Goal: Task Accomplishment & Management: Manage account settings

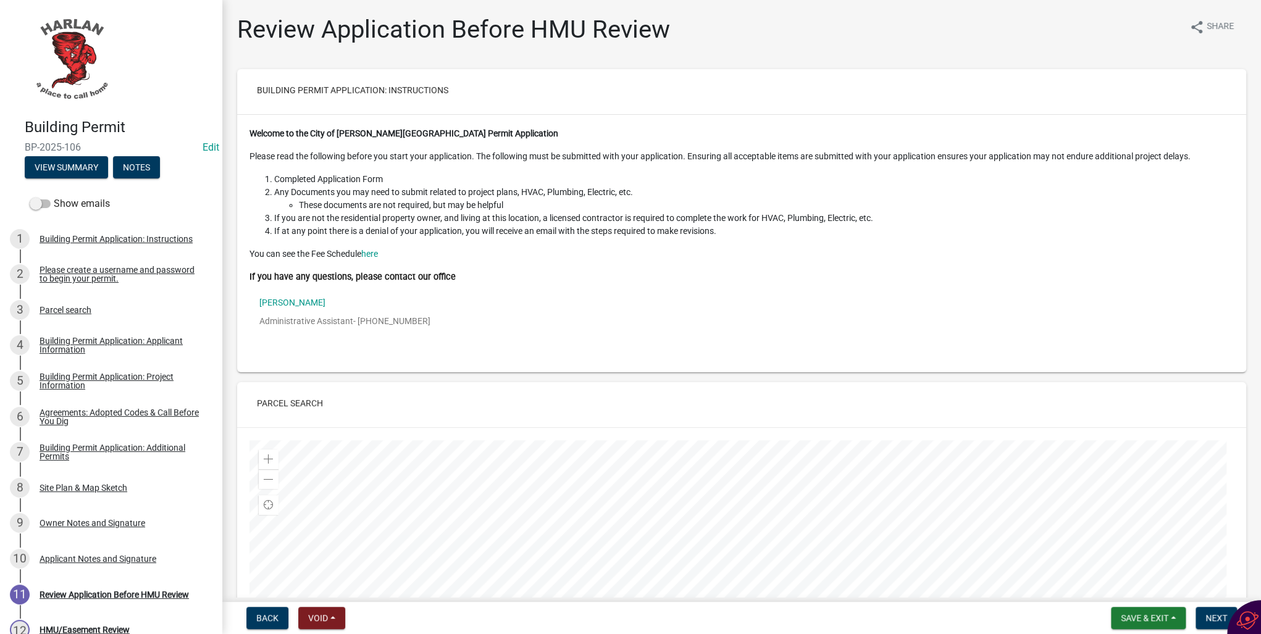
scroll to position [2915, 0]
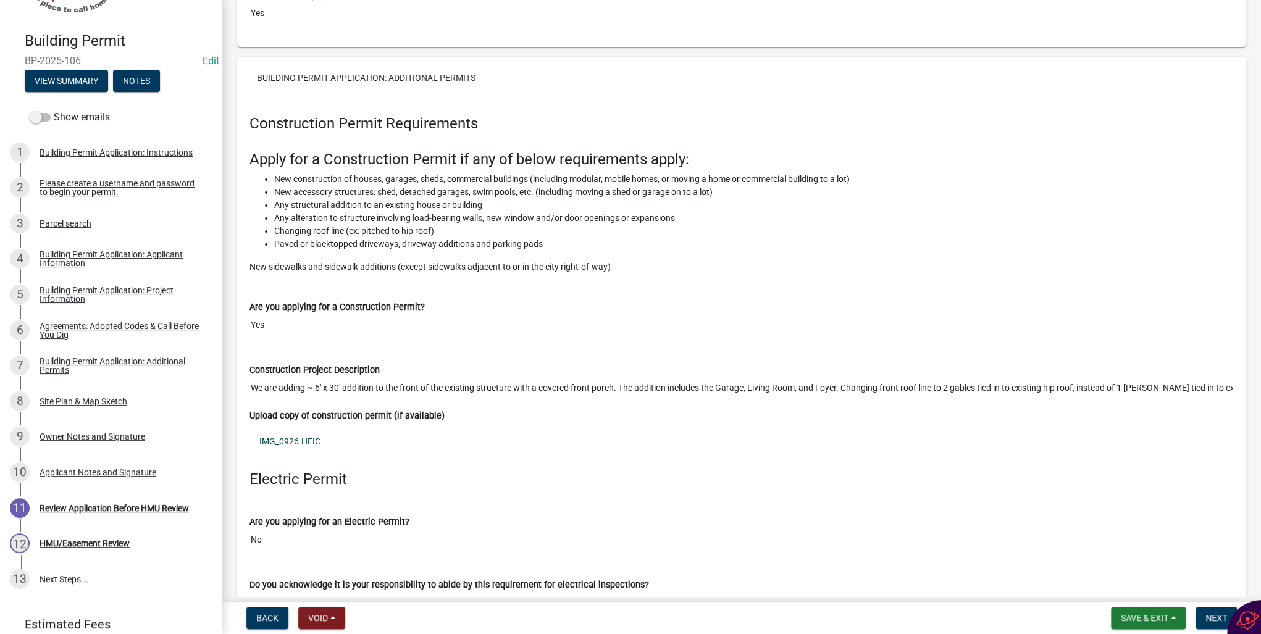
click at [287, 427] on link "IMG_0926.HEIC" at bounding box center [741, 441] width 984 height 28
drag, startPoint x: 1096, startPoint y: 253, endPoint x: 1087, endPoint y: 254, distance: 8.8
click at [1096, 261] on p "New sidewalks and sidewalk additions (except sidewalks adjacent to or in the ci…" at bounding box center [741, 267] width 984 height 13
click at [1129, 616] on span "Save & Exit" at bounding box center [1145, 618] width 48 height 10
click at [1126, 590] on button "Save & Exit" at bounding box center [1136, 586] width 99 height 30
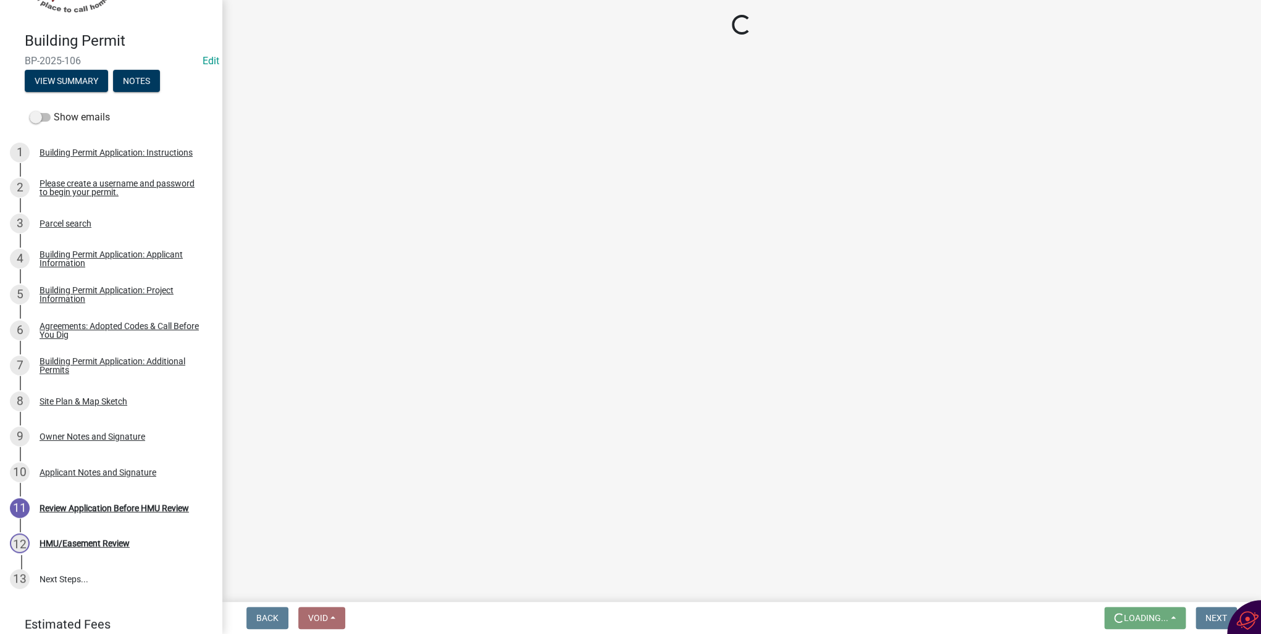
scroll to position [0, 0]
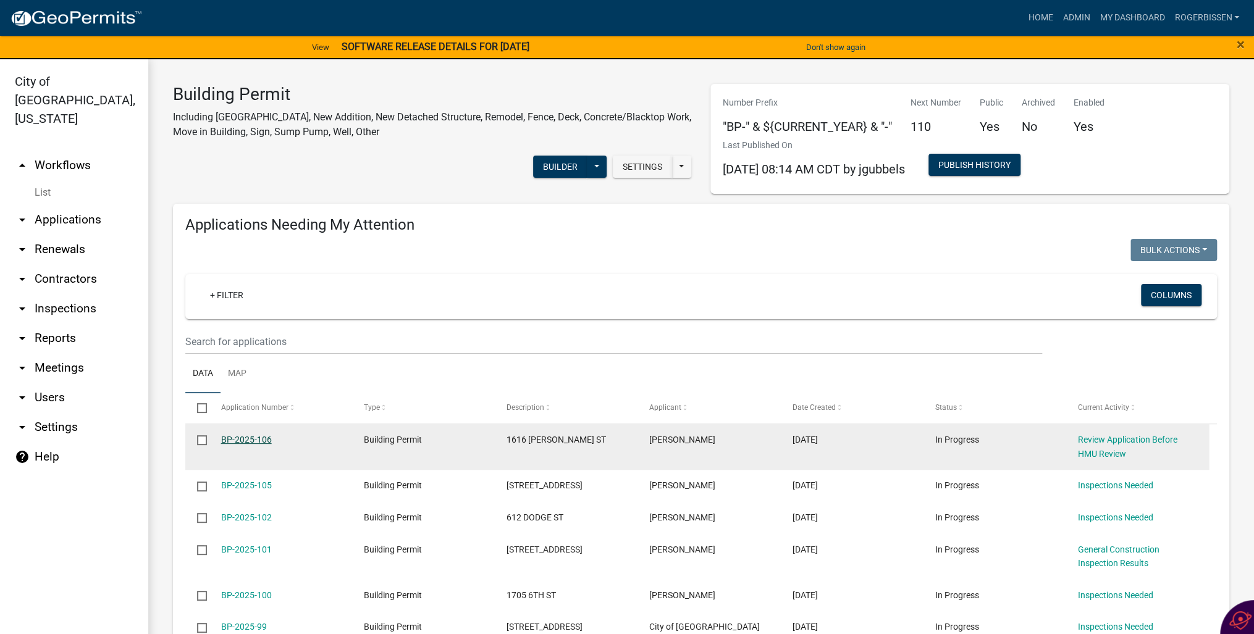
click at [248, 442] on link "BP-2025-106" at bounding box center [246, 440] width 51 height 10
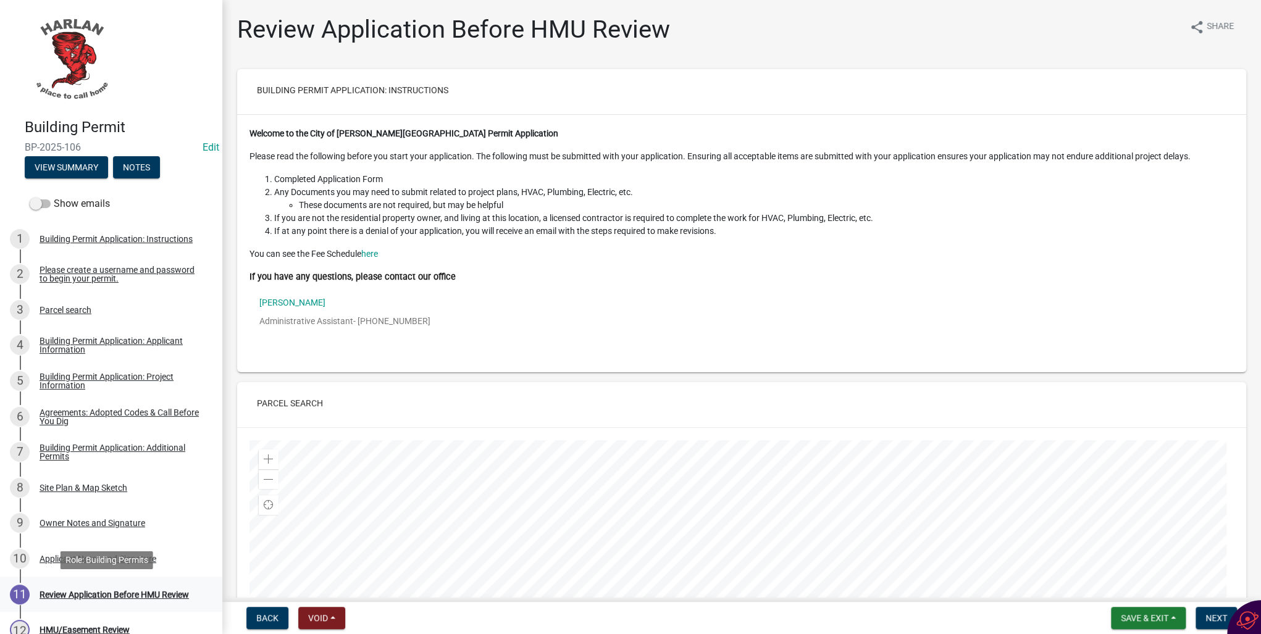
click at [94, 592] on div "Review Application Before HMU Review" at bounding box center [114, 594] width 149 height 9
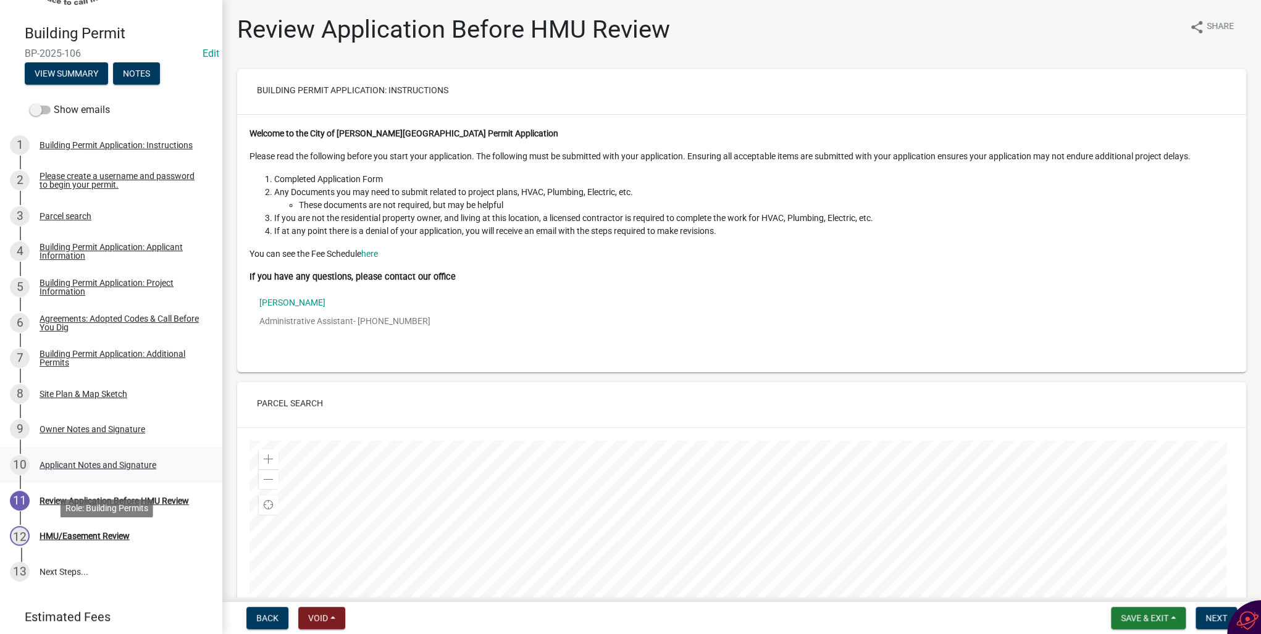
scroll to position [99, 0]
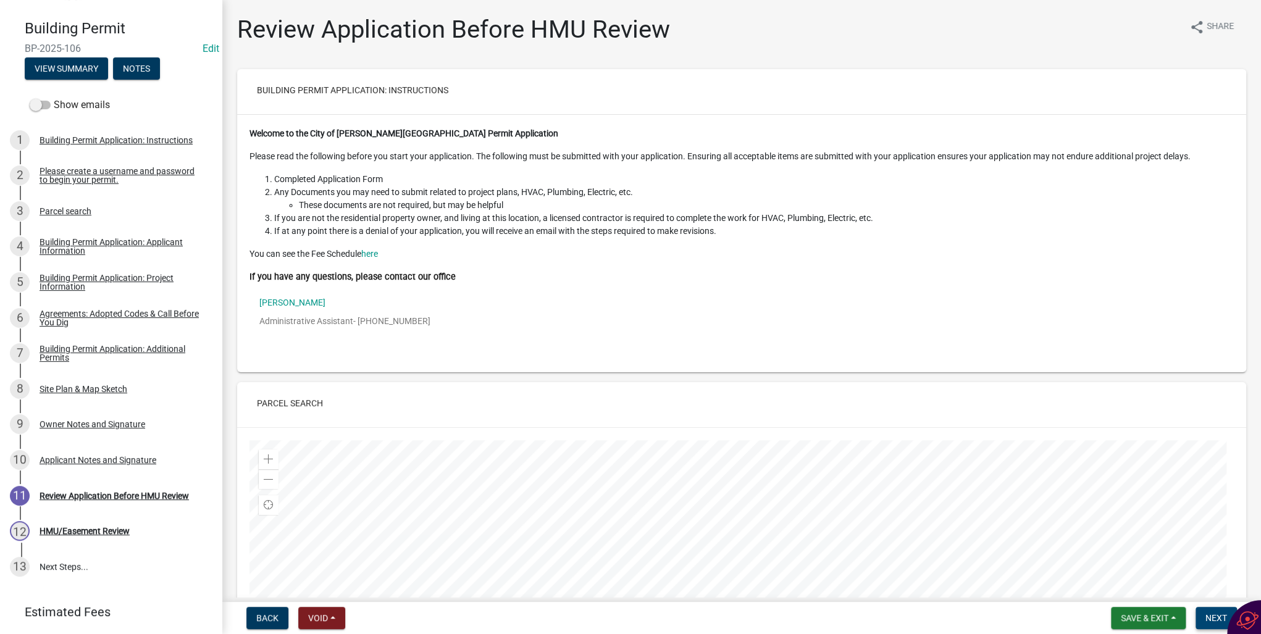
click at [1204, 618] on button "Next" at bounding box center [1216, 618] width 41 height 22
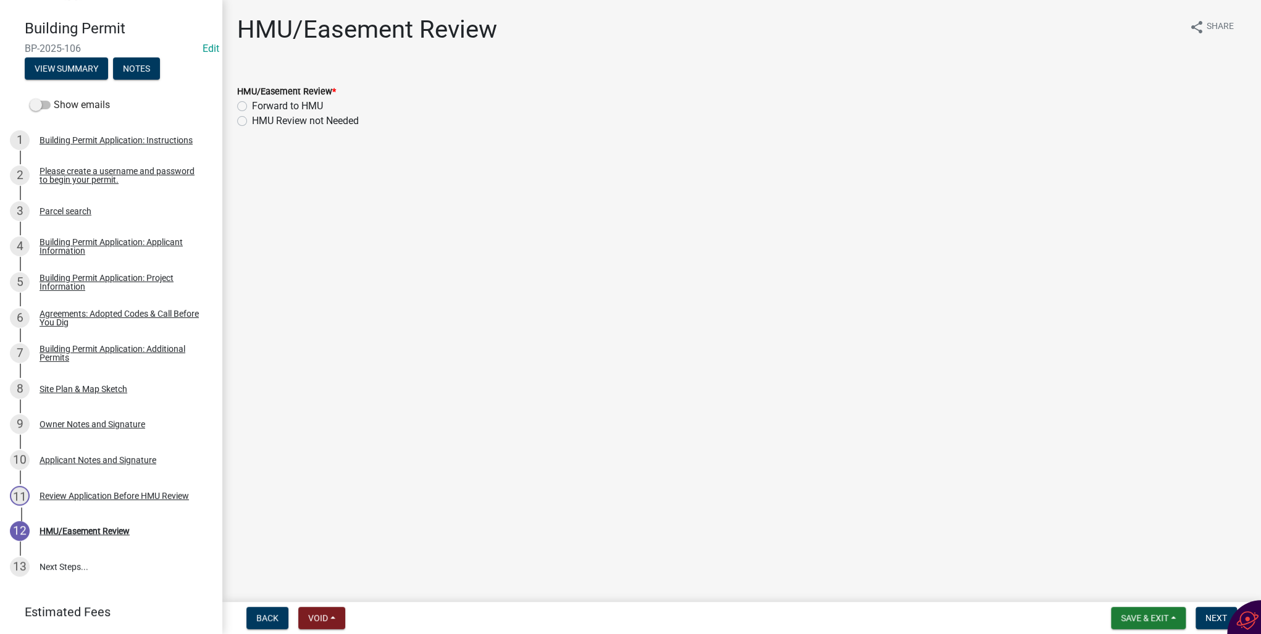
click at [252, 121] on label "HMU Review not Needed" at bounding box center [305, 121] width 107 height 15
click at [252, 121] on input "HMU Review not Needed" at bounding box center [256, 118] width 8 height 8
radio input "true"
click at [252, 107] on label "Forward to HMU" at bounding box center [287, 106] width 71 height 15
click at [252, 107] on input "Forward to HMU" at bounding box center [256, 103] width 8 height 8
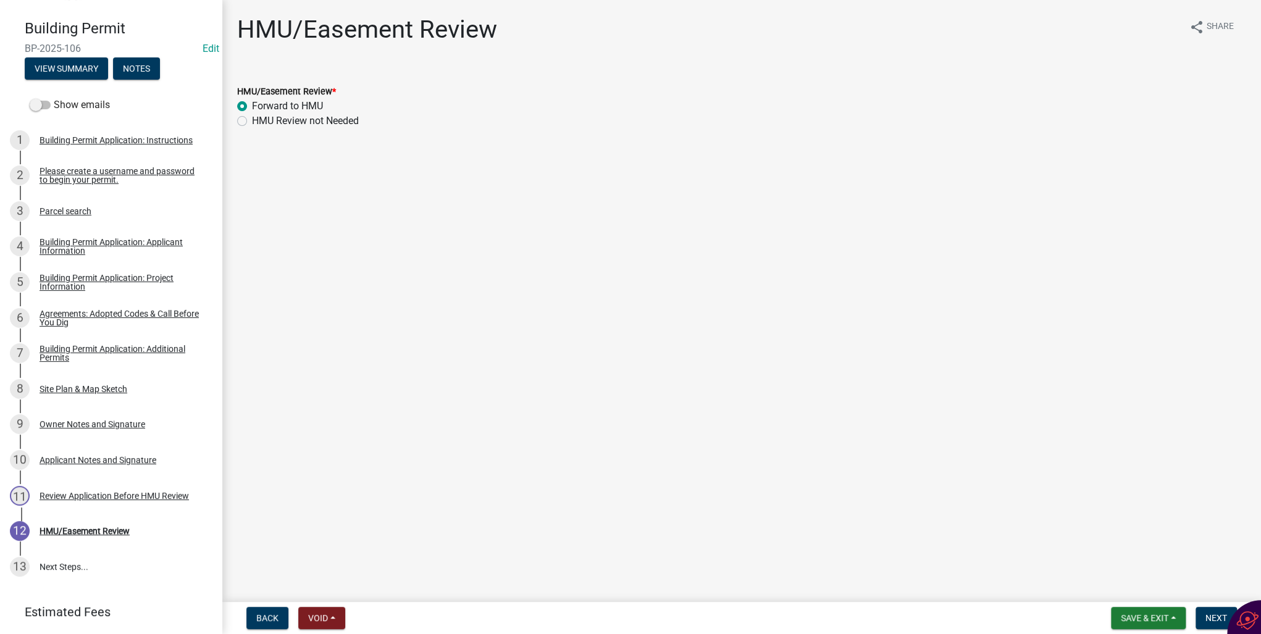
radio input "true"
click at [252, 106] on label "Forward to HMU" at bounding box center [287, 106] width 71 height 15
click at [252, 106] on input "Forward to HMU" at bounding box center [256, 103] width 8 height 8
click at [252, 106] on label "Forward to HMU" at bounding box center [287, 106] width 71 height 15
click at [252, 106] on input "Forward to HMU" at bounding box center [256, 103] width 8 height 8
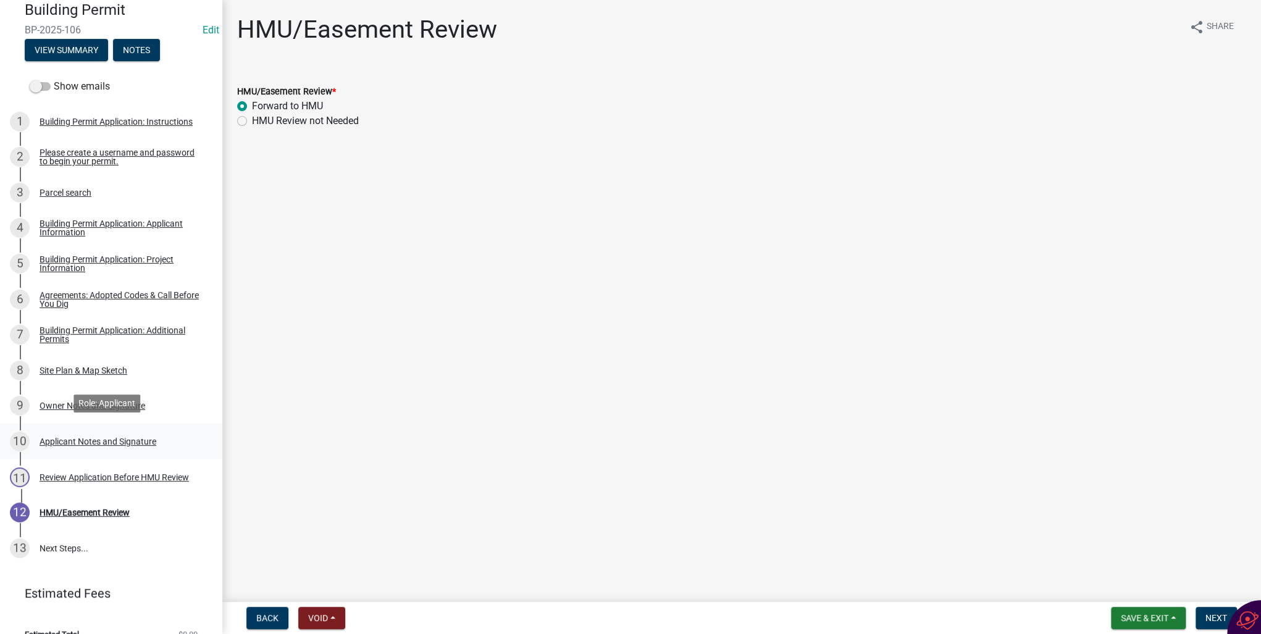
scroll to position [136, 0]
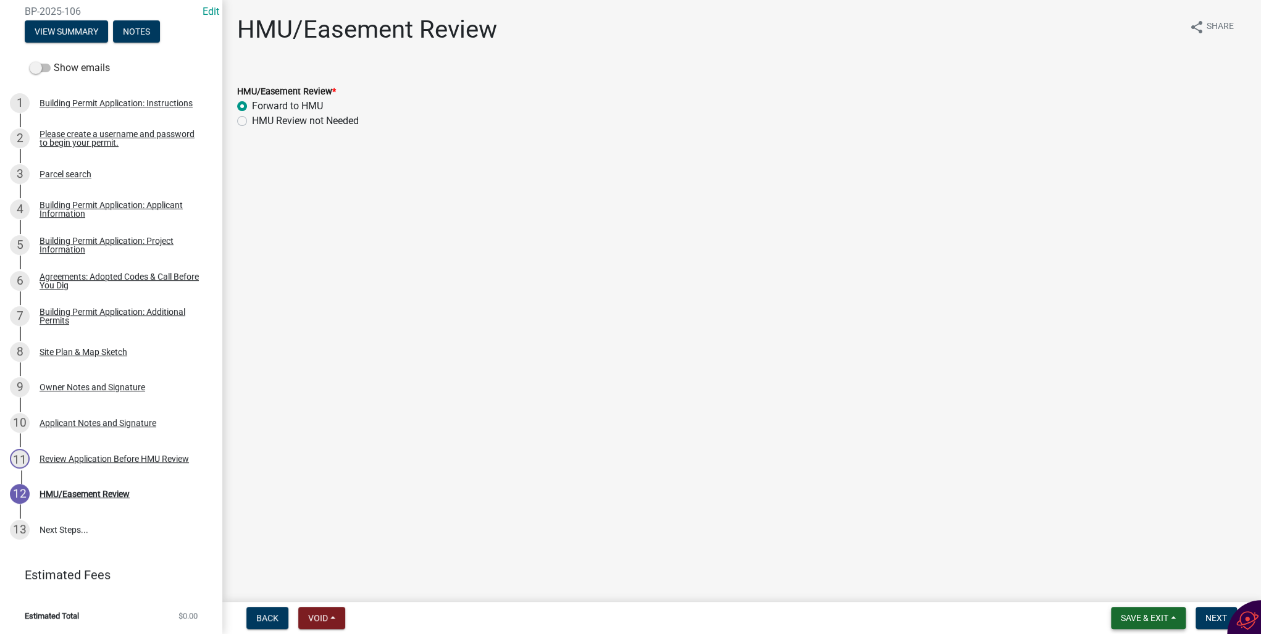
click at [1116, 620] on button "Save & Exit" at bounding box center [1148, 618] width 75 height 22
click at [1120, 584] on button "Save & Exit" at bounding box center [1136, 586] width 99 height 30
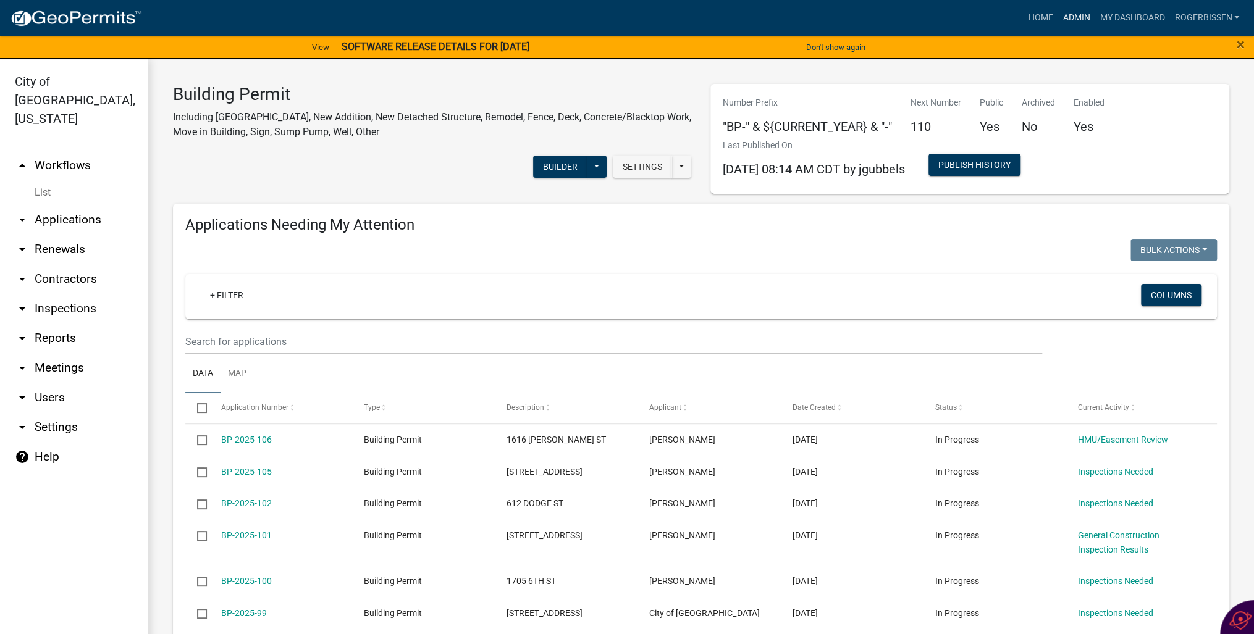
click at [1074, 15] on link "Admin" at bounding box center [1075, 17] width 37 height 23
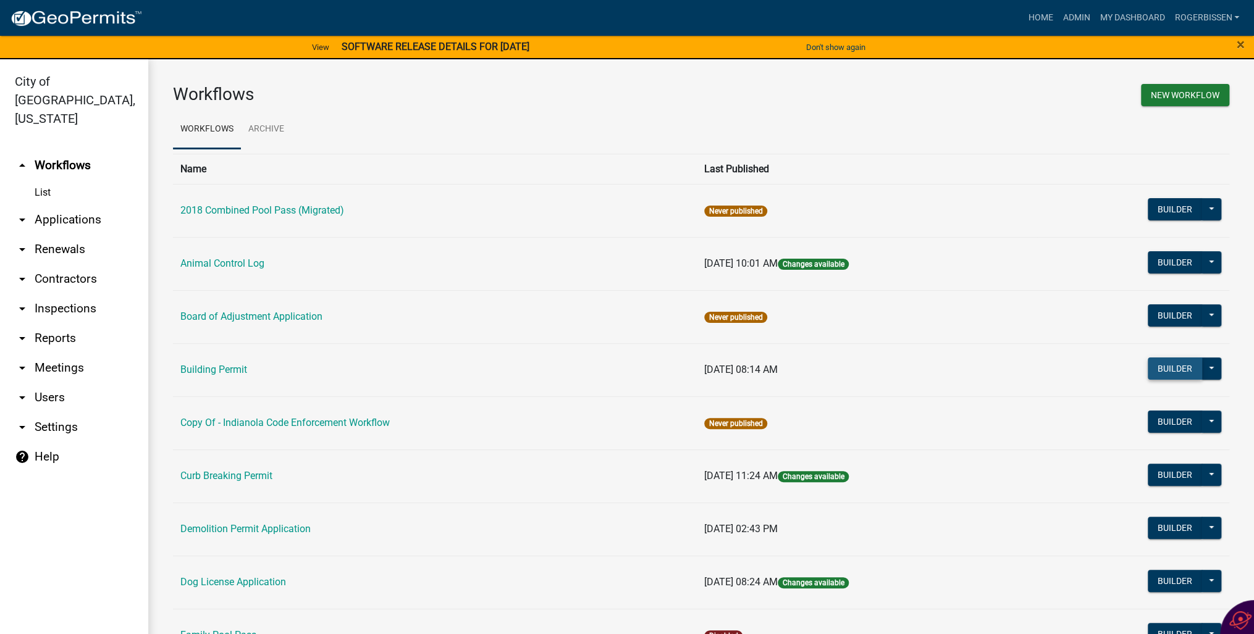
click at [1179, 366] on button "Builder" at bounding box center [1174, 369] width 54 height 22
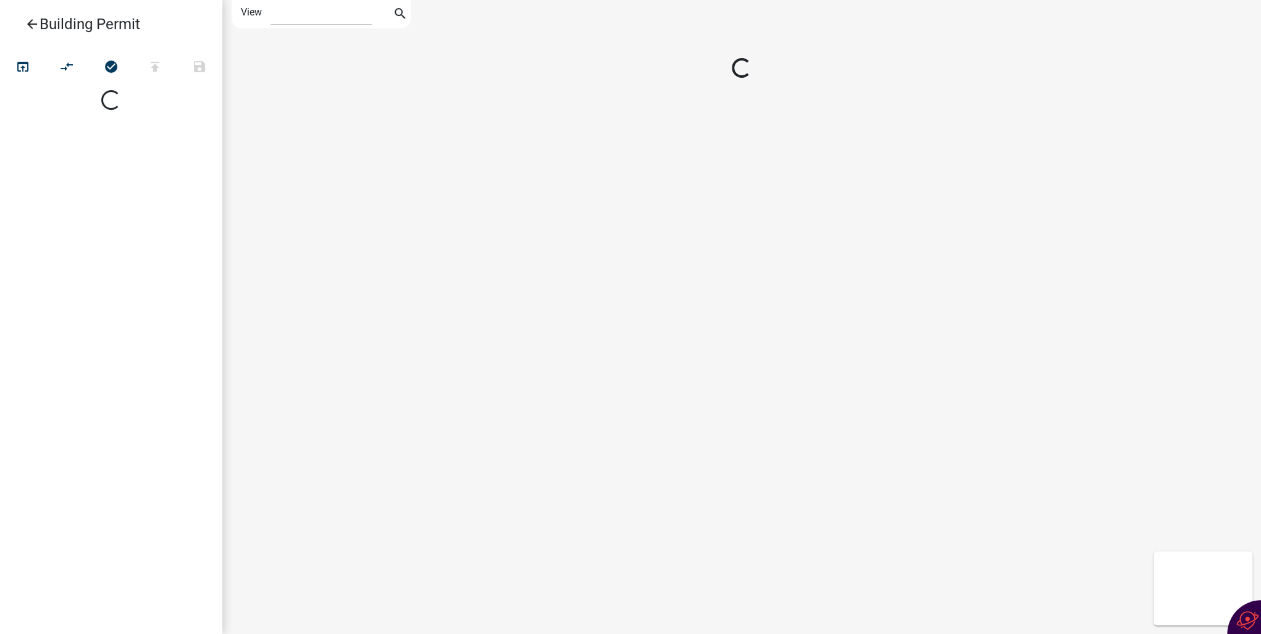
select select "1"
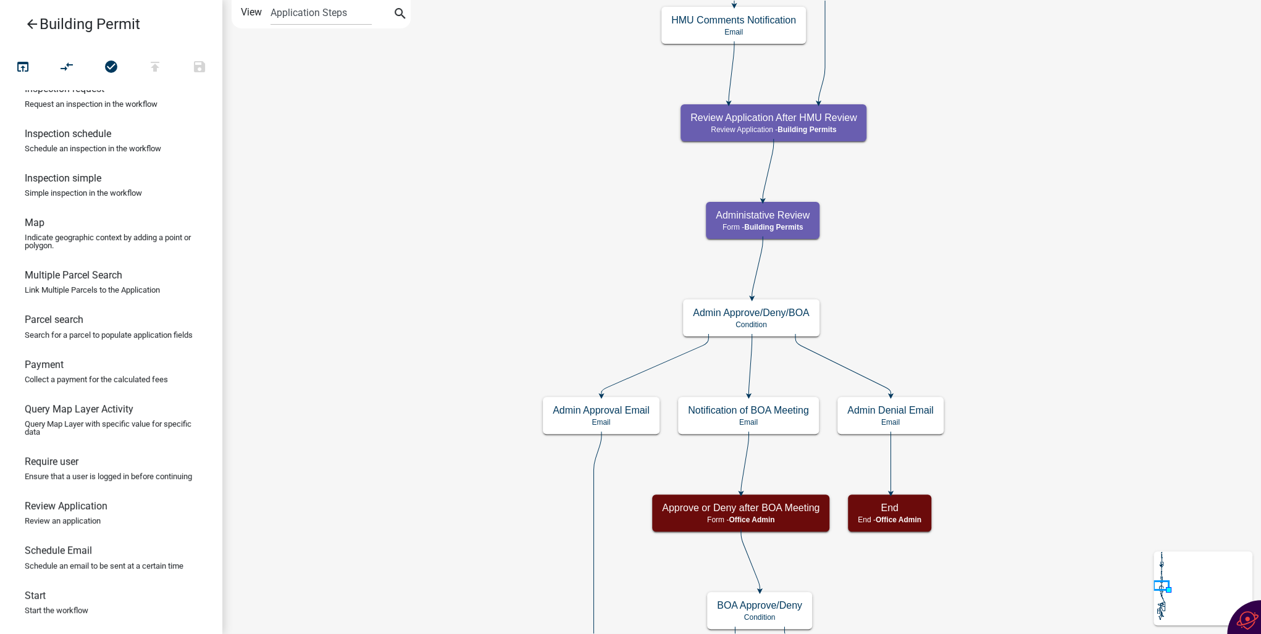
scroll to position [642, 0]
click at [73, 512] on h6 "Review Application" at bounding box center [66, 506] width 83 height 12
click at [748, 227] on span "Building Permits" at bounding box center [773, 227] width 59 height 9
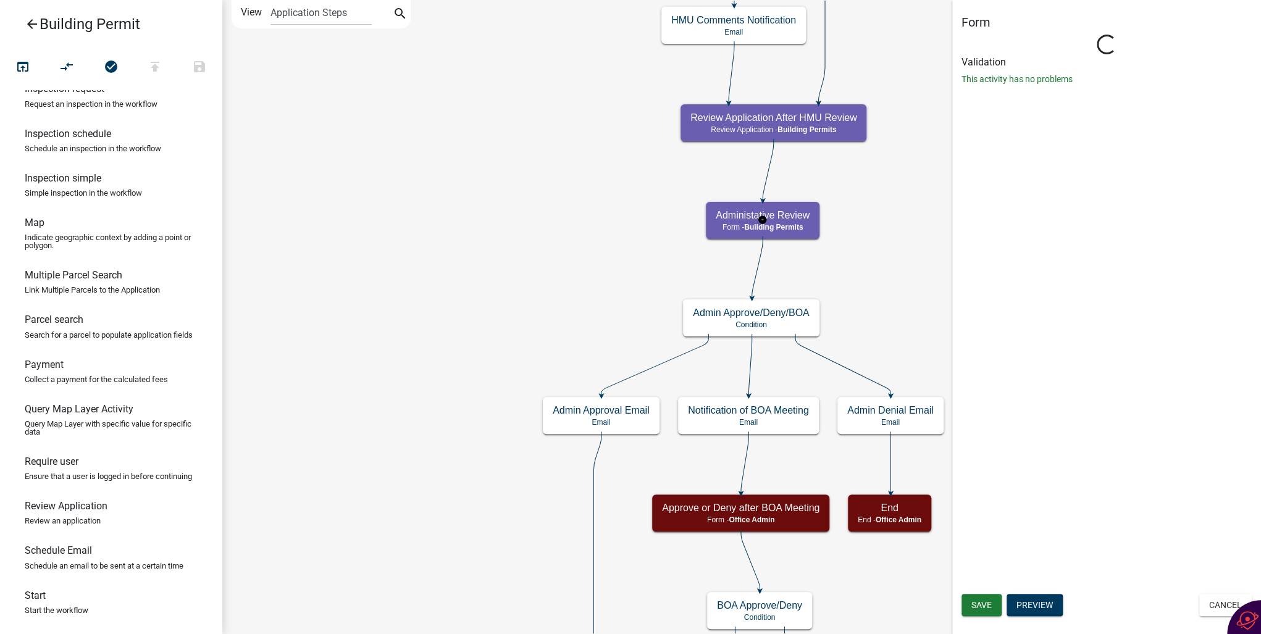
select select "2E553EB6-0DE8-4972-BB2B-5E8F785D5800"
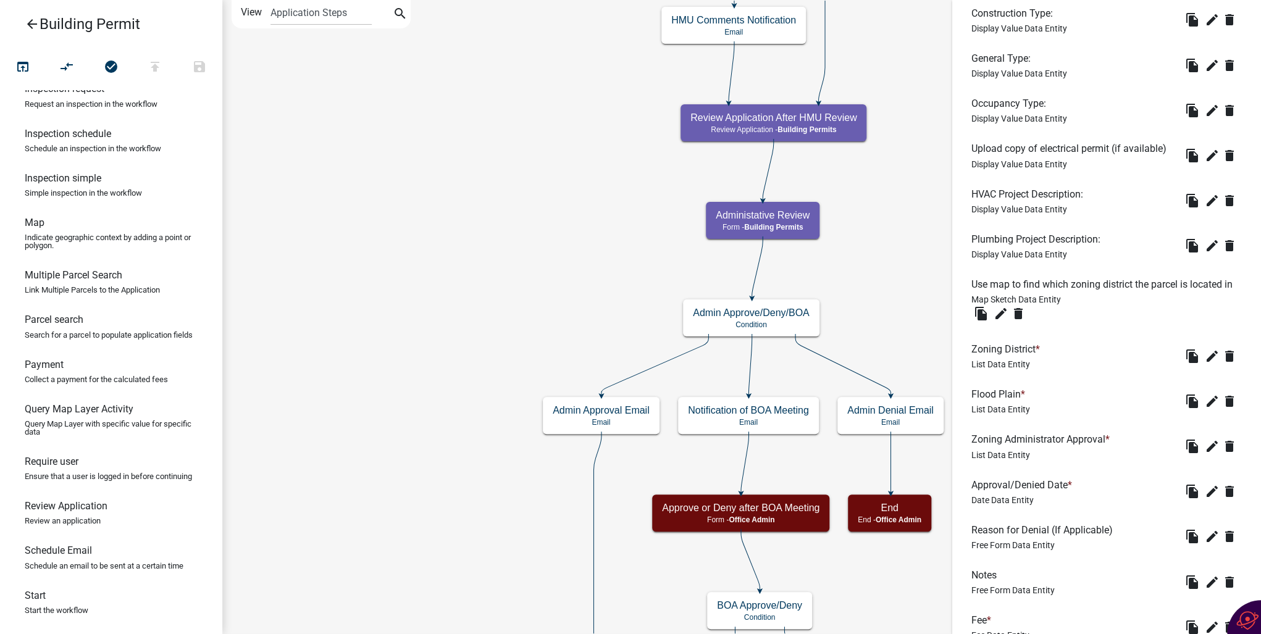
scroll to position [445, 0]
click at [988, 445] on h6 "Zoning Administrator Approval *" at bounding box center [1042, 439] width 143 height 12
click at [1205, 453] on icon "edit" at bounding box center [1212, 445] width 15 height 15
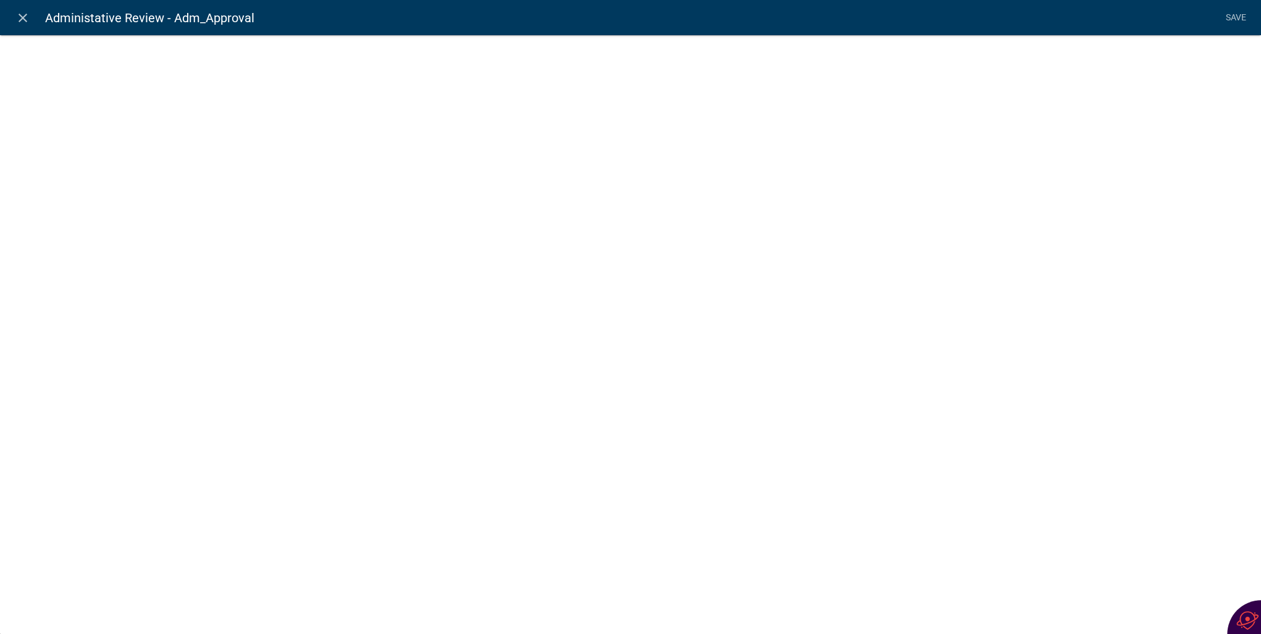
select select "list-data"
select select
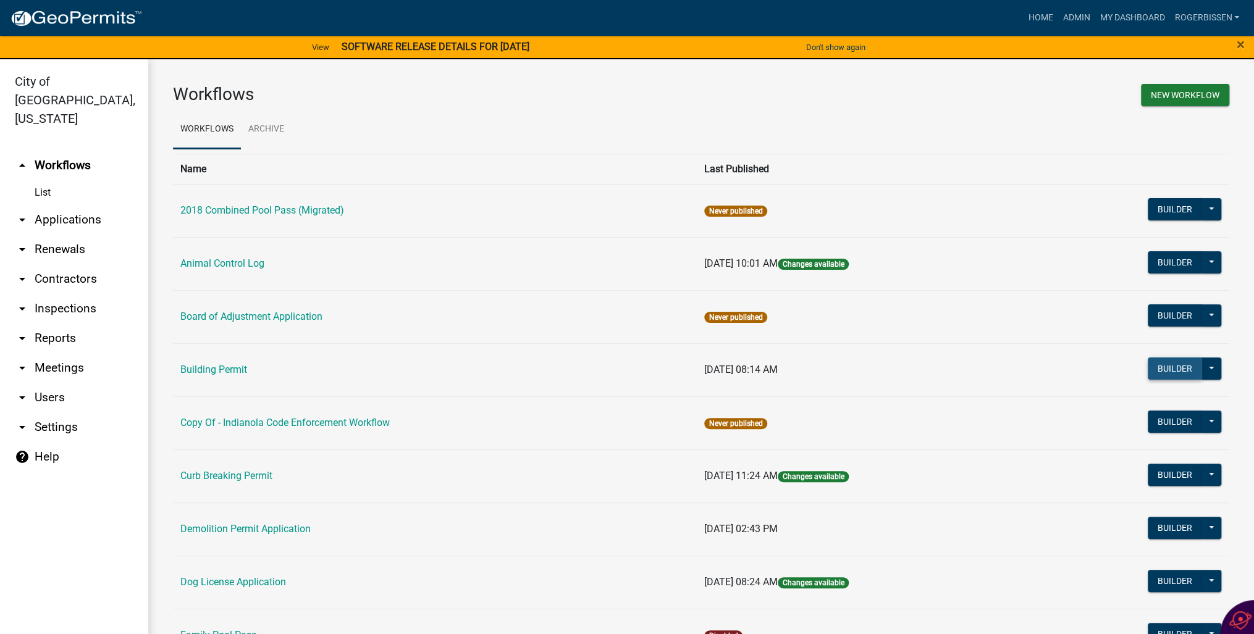
click at [1153, 371] on button "Builder" at bounding box center [1174, 369] width 54 height 22
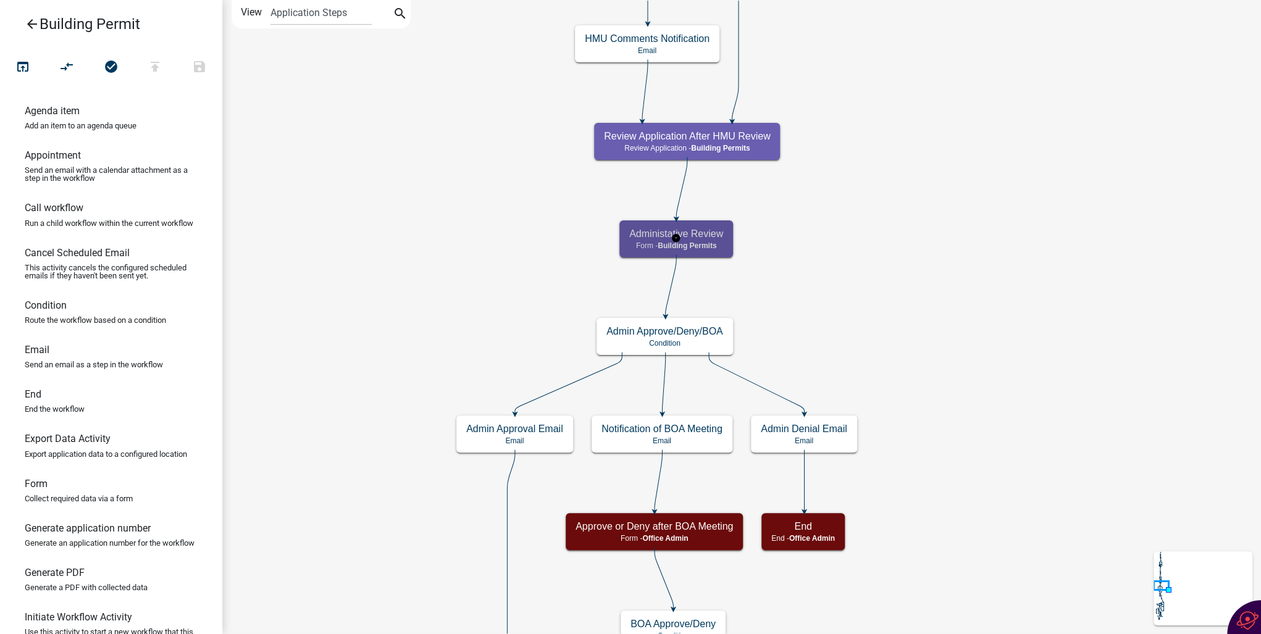
click at [685, 240] on div "Administative Review Form - Building Permits" at bounding box center [676, 238] width 114 height 37
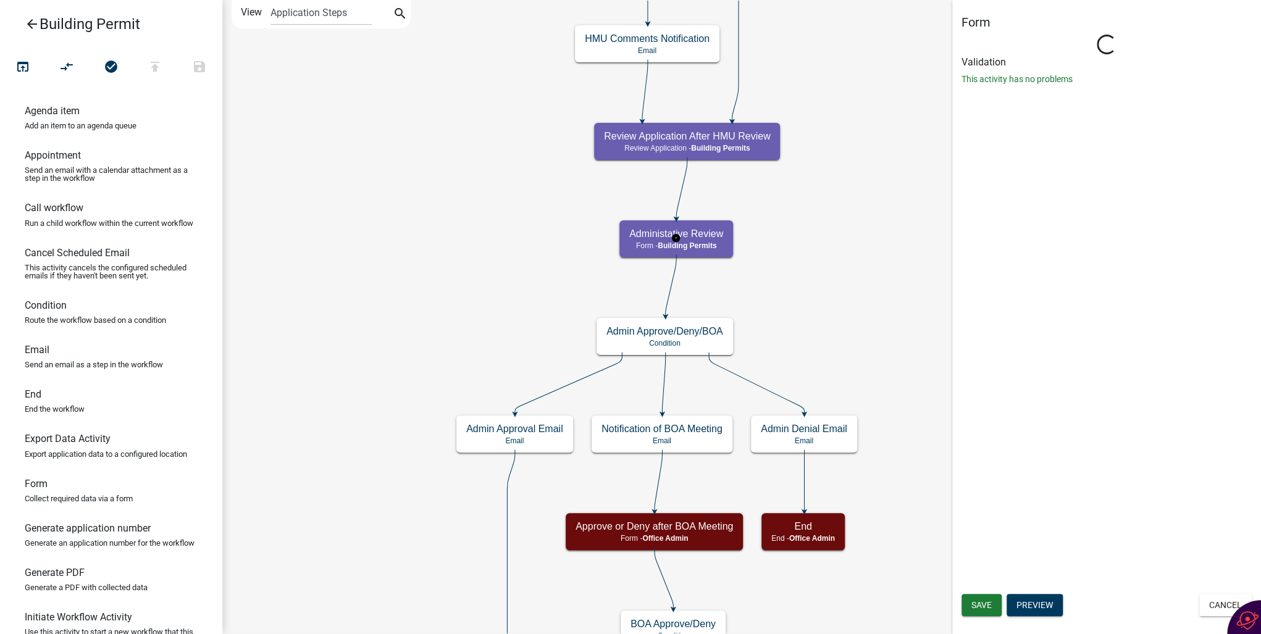
select select "2E553EB6-0DE8-4972-BB2B-5E8F785D5800"
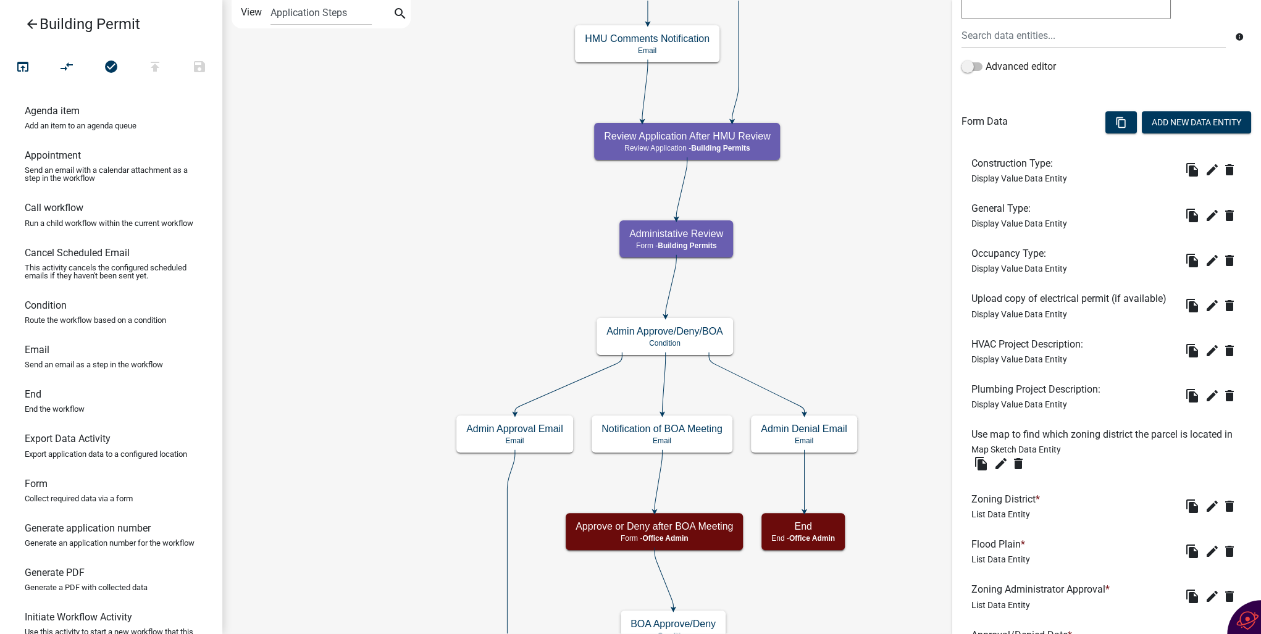
scroll to position [296, 0]
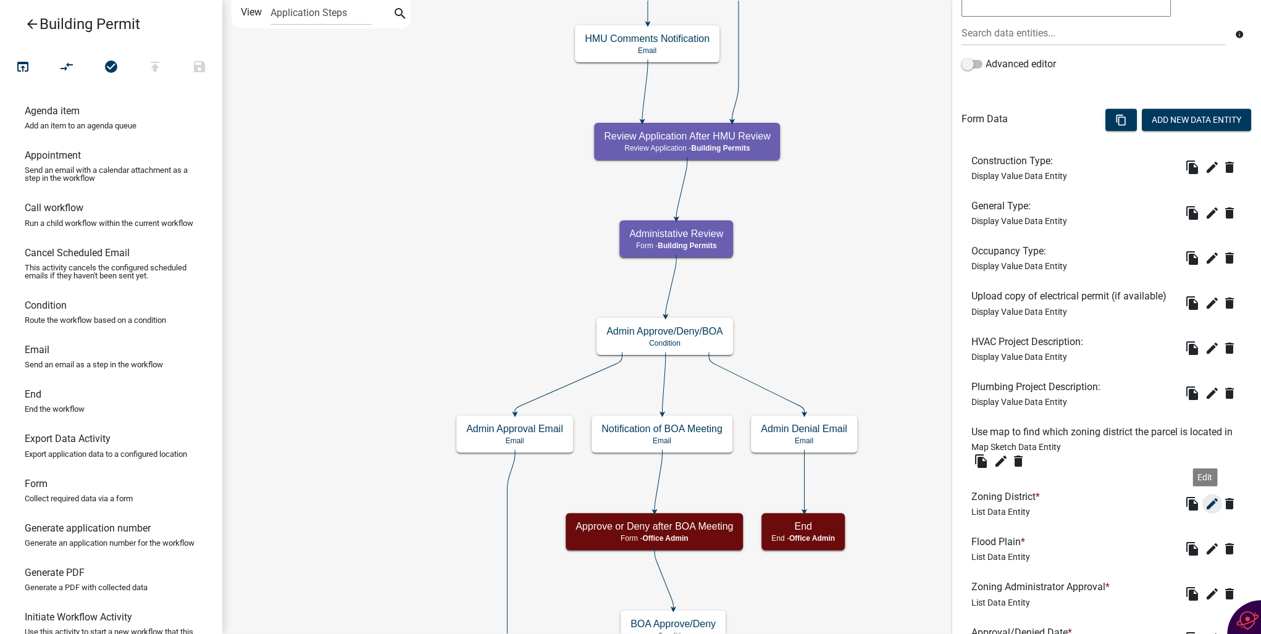
click at [1205, 511] on icon "edit" at bounding box center [1212, 503] width 15 height 15
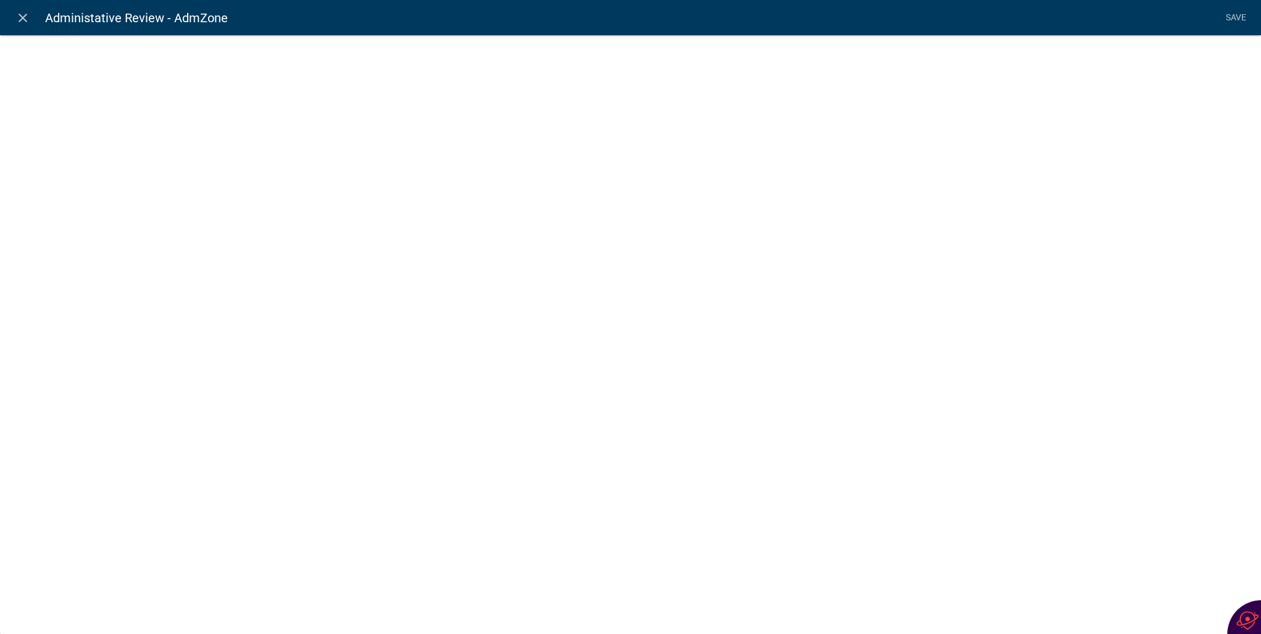
select select "list-data"
select select
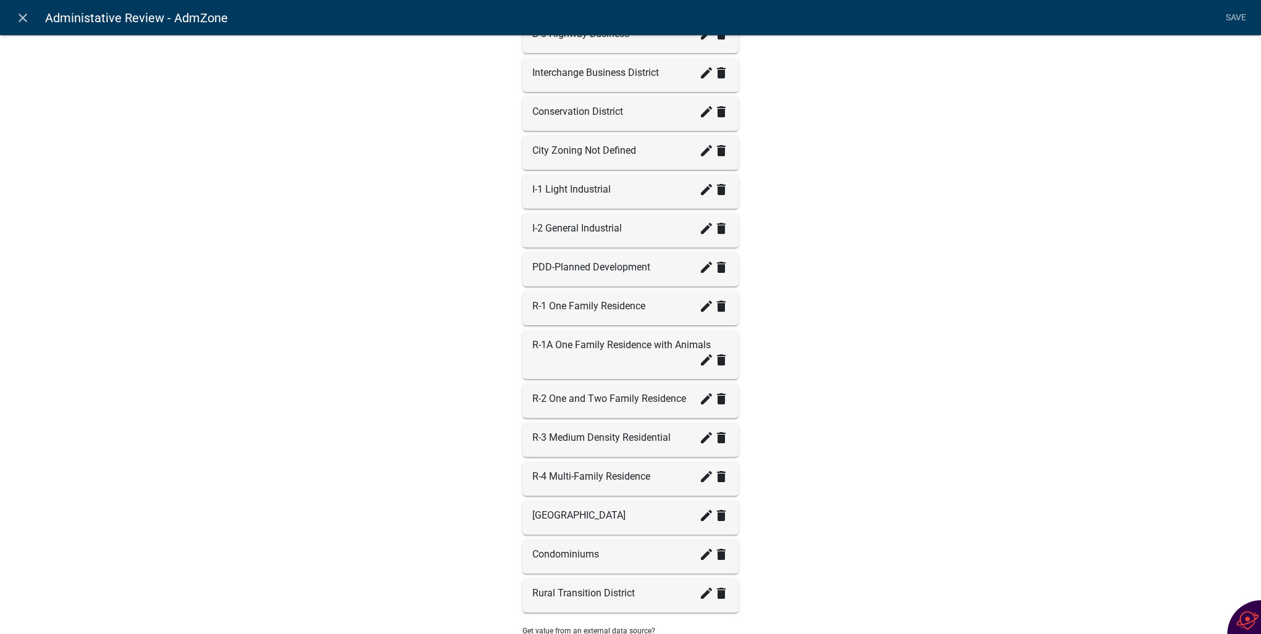
scroll to position [395, 0]
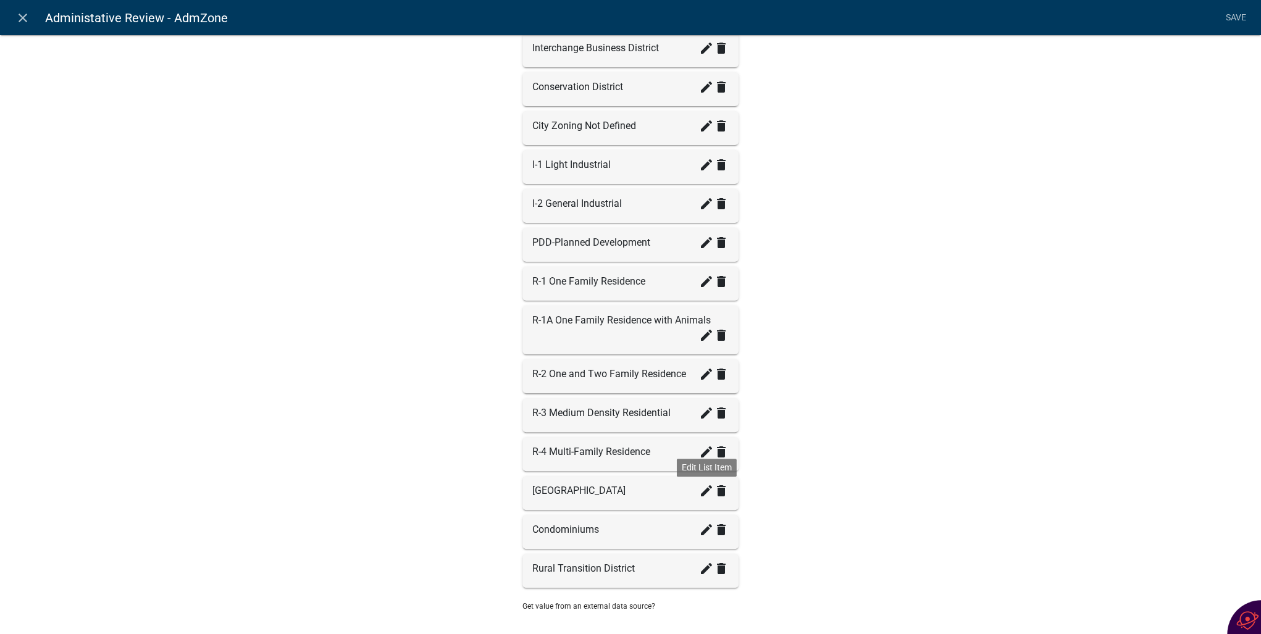
click at [701, 486] on icon "create" at bounding box center [706, 491] width 15 height 15
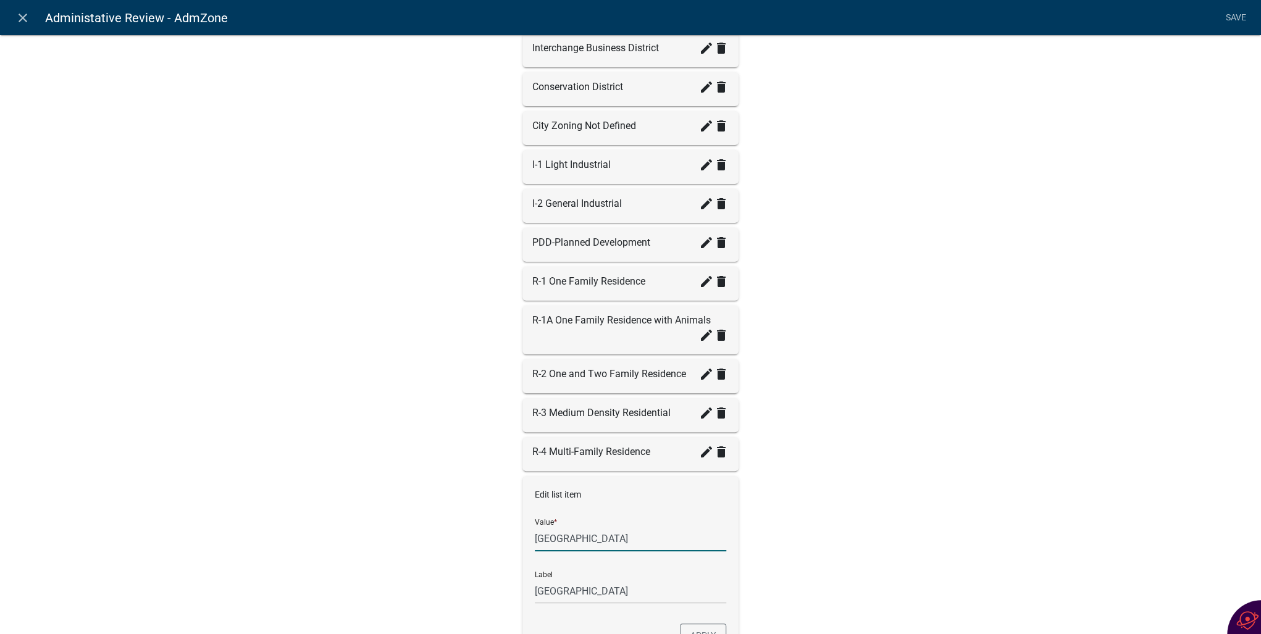
click at [535, 529] on input "[GEOGRAPHIC_DATA]" at bounding box center [630, 538] width 191 height 25
type input "e"
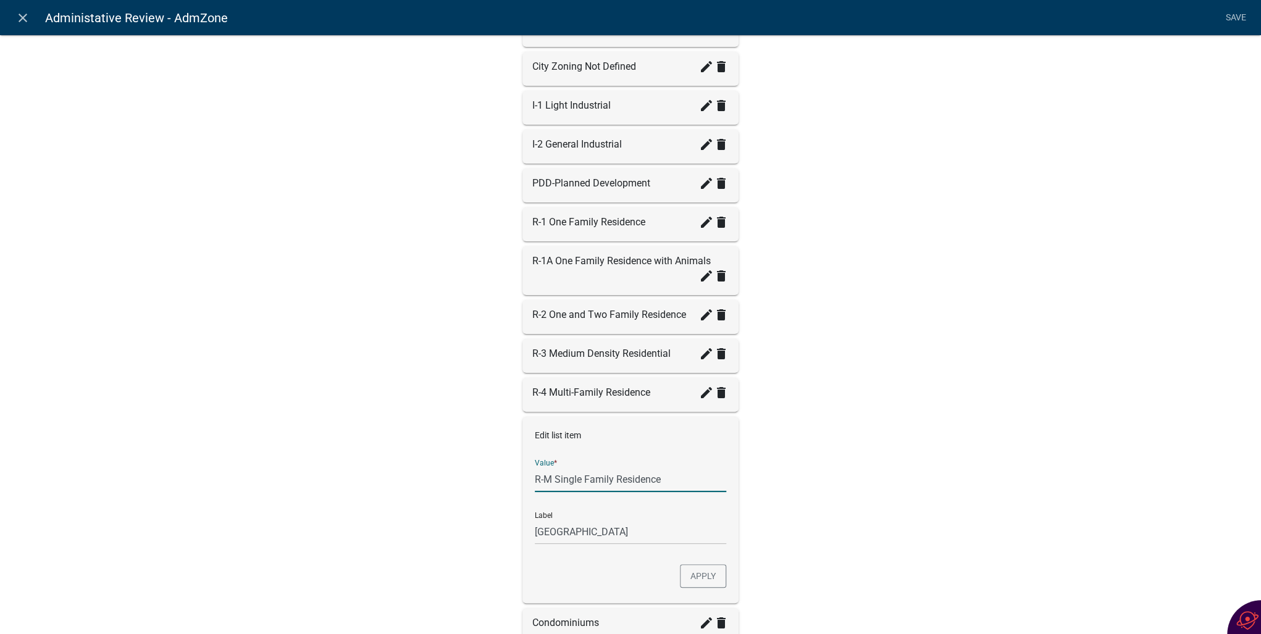
scroll to position [494, 0]
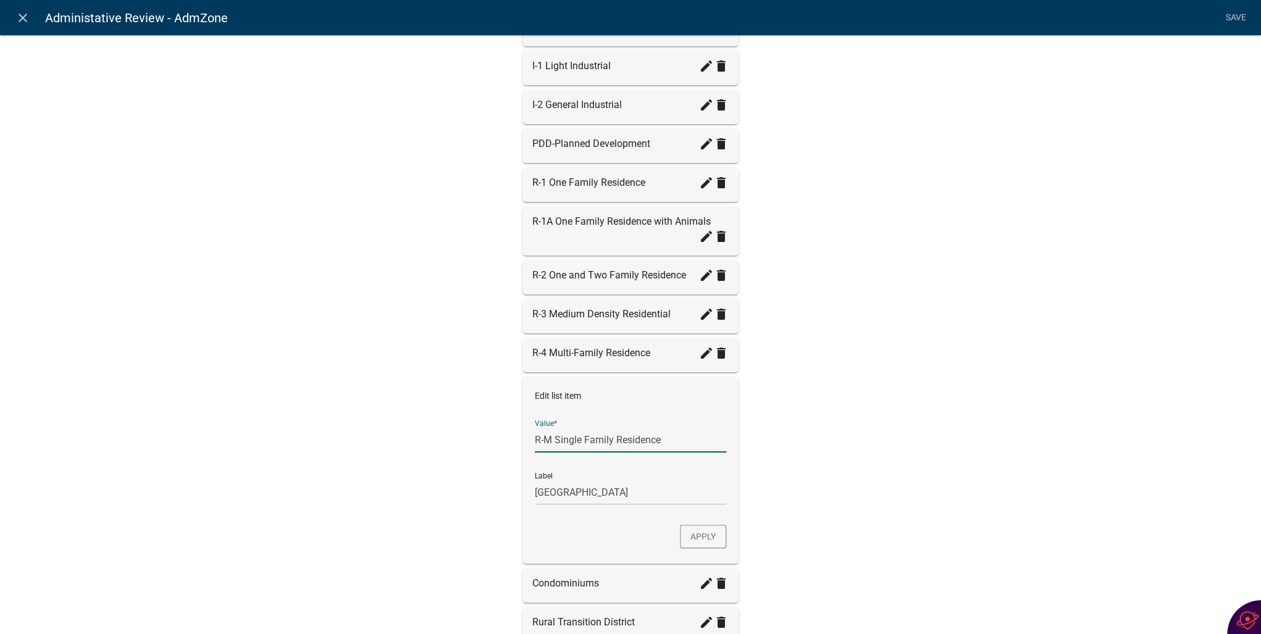
type input "R-M Single Family Residence"
click at [535, 486] on input "R-M Single Family Residence" at bounding box center [630, 492] width 191 height 25
click at [695, 531] on button "Apply" at bounding box center [703, 536] width 46 height 23
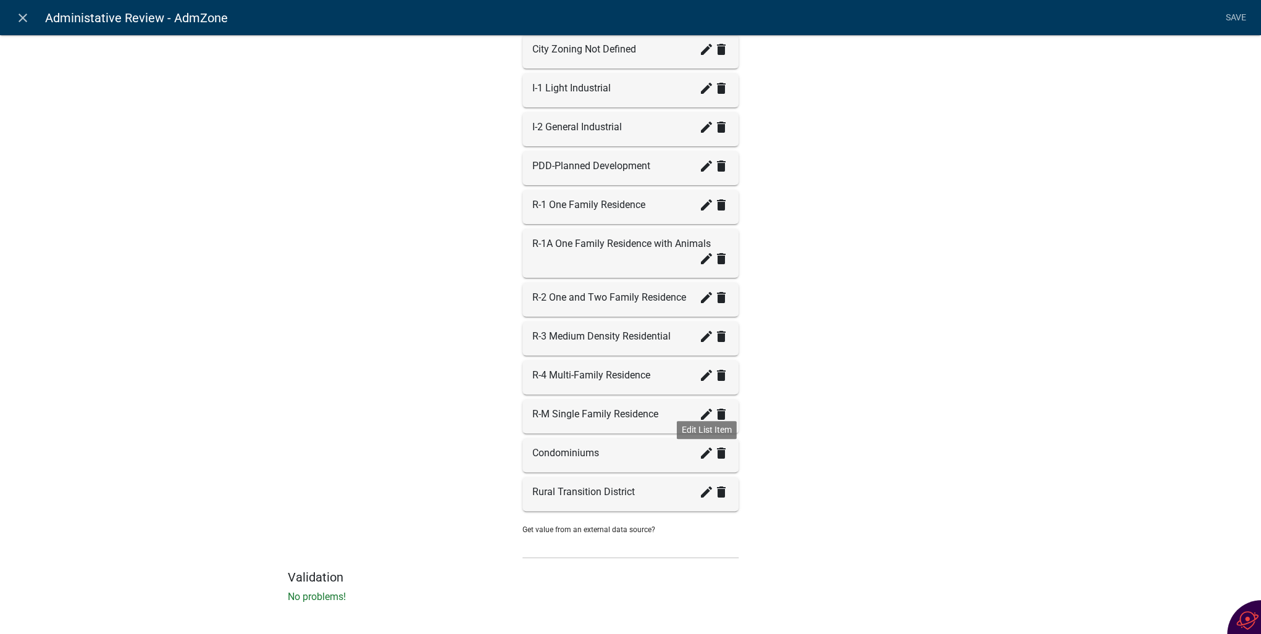
click at [700, 448] on icon "create" at bounding box center [706, 453] width 15 height 15
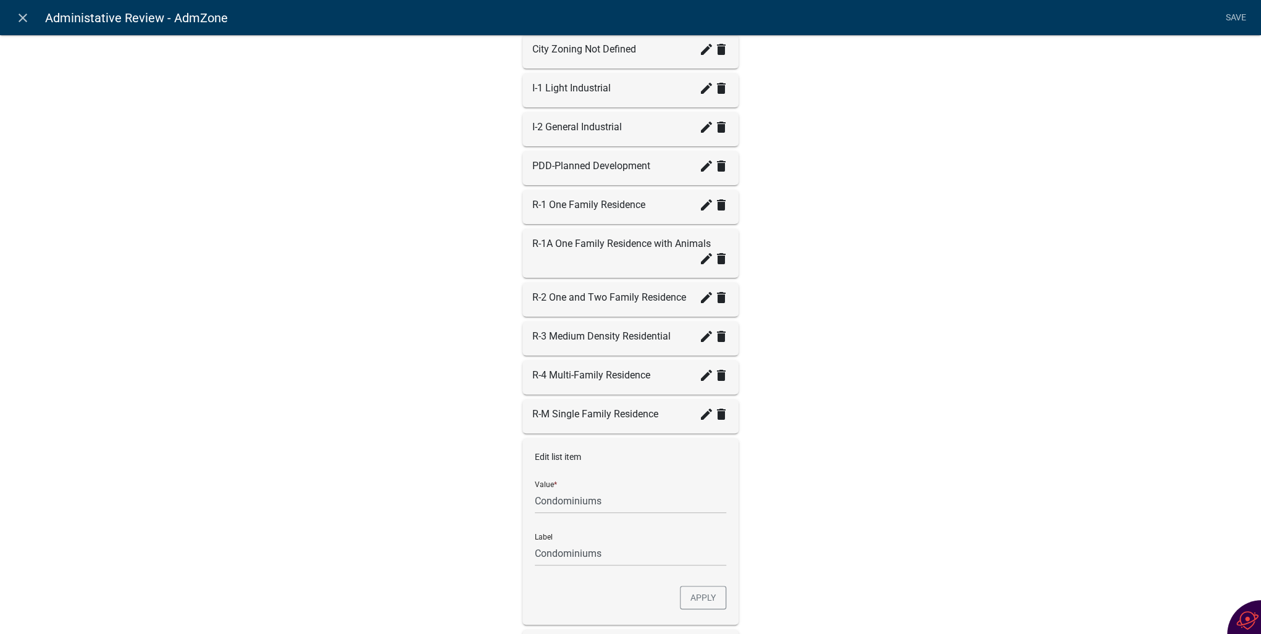
scroll to position [494, 0]
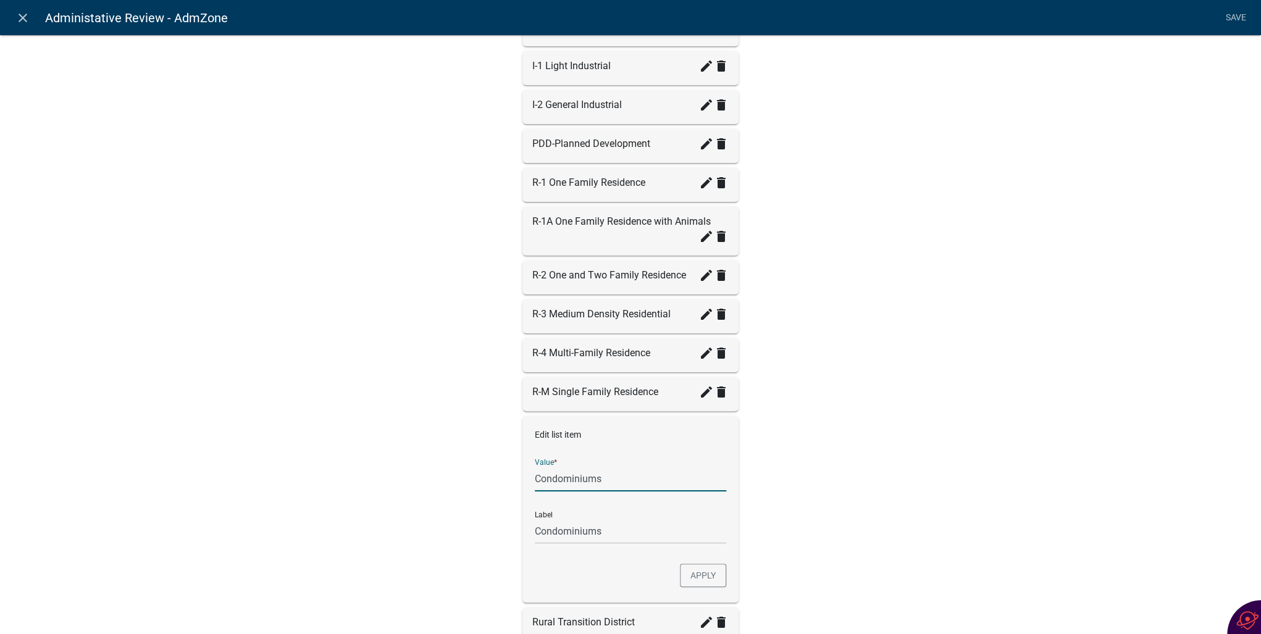
click at [535, 469] on input "Condominiums" at bounding box center [630, 478] width 191 height 25
click at [592, 564] on div "Edit list item Value * R-C Condominiums Label Condominiums Apply" at bounding box center [630, 509] width 216 height 186
click at [530, 524] on div "Edit list item Value * R-C Condominiums Label Condominiums Apply" at bounding box center [630, 509] width 216 height 186
type input "R-C Condominiums"
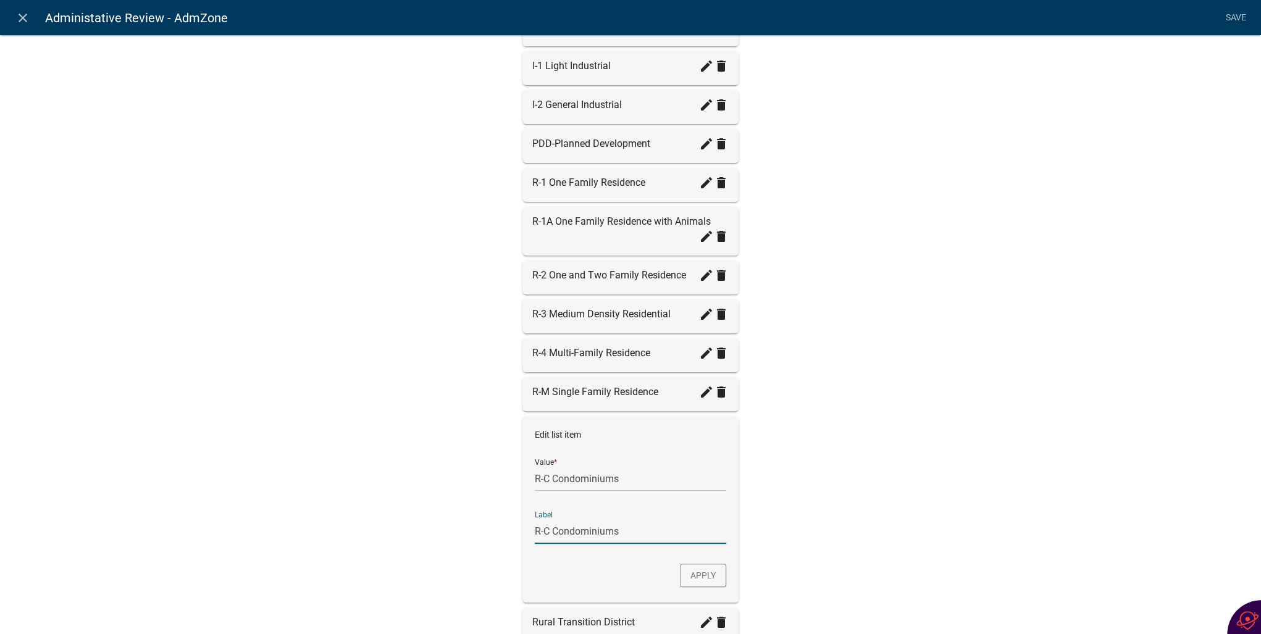
click at [535, 525] on input "R-C Condominiums" at bounding box center [630, 531] width 191 height 25
click at [564, 526] on input "R-C Condominiums" at bounding box center [630, 531] width 191 height 25
click at [693, 571] on button "Apply" at bounding box center [703, 575] width 46 height 23
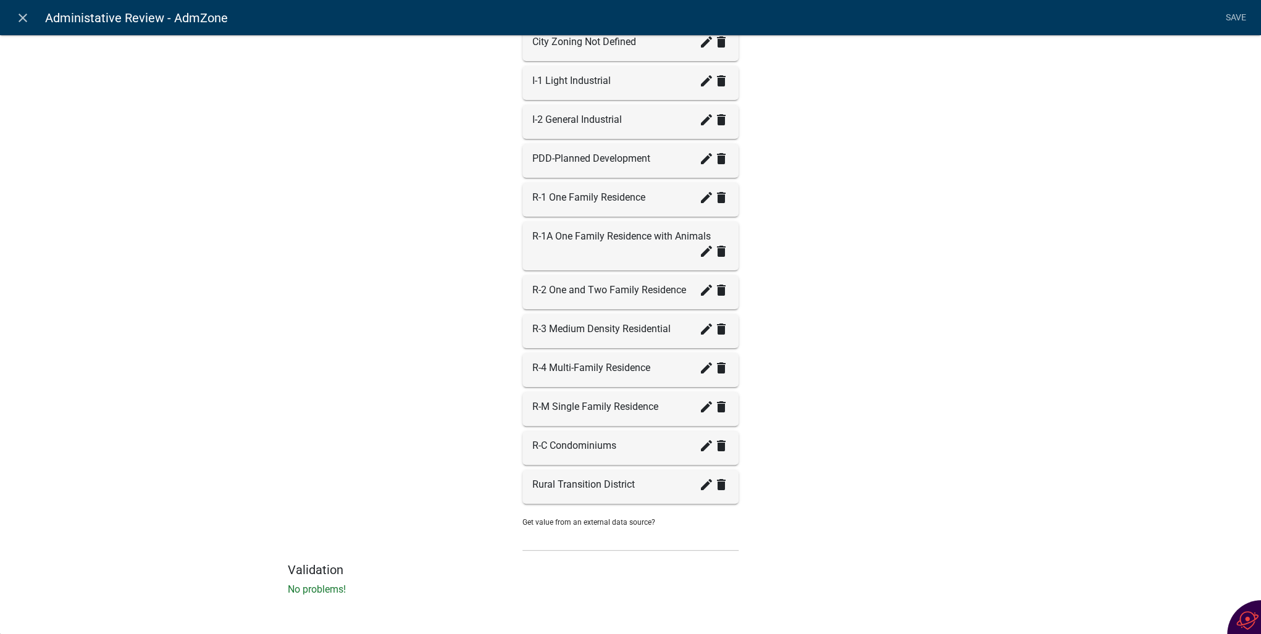
scroll to position [472, 0]
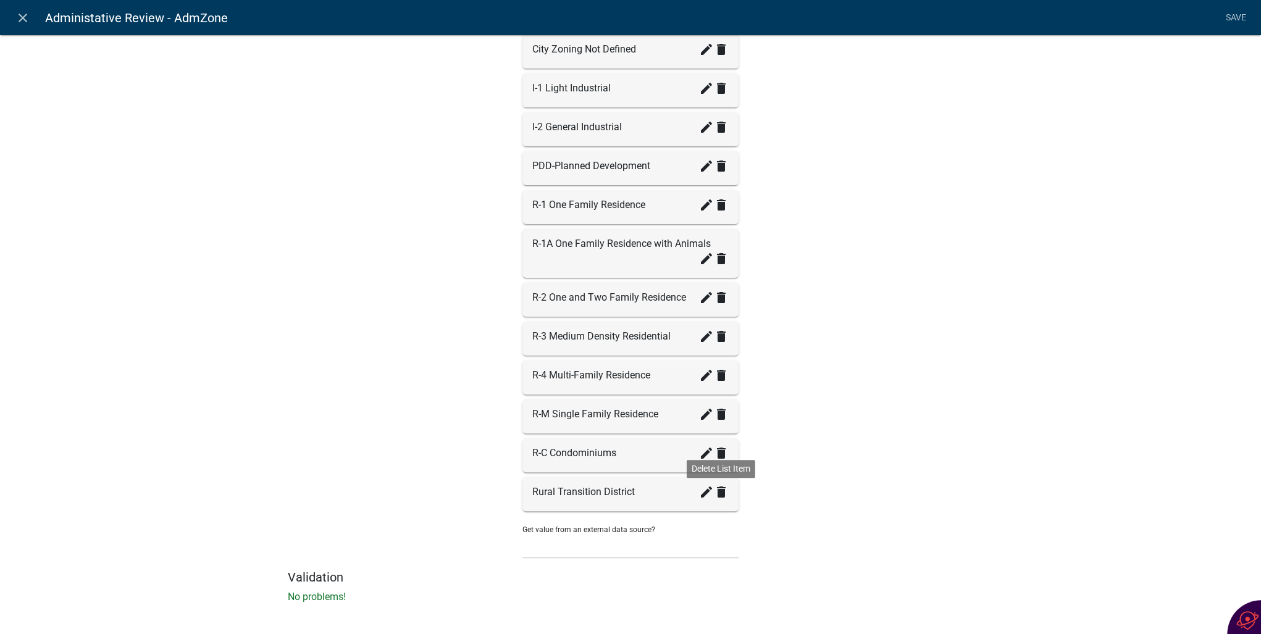
click at [719, 487] on icon "delete" at bounding box center [721, 492] width 15 height 15
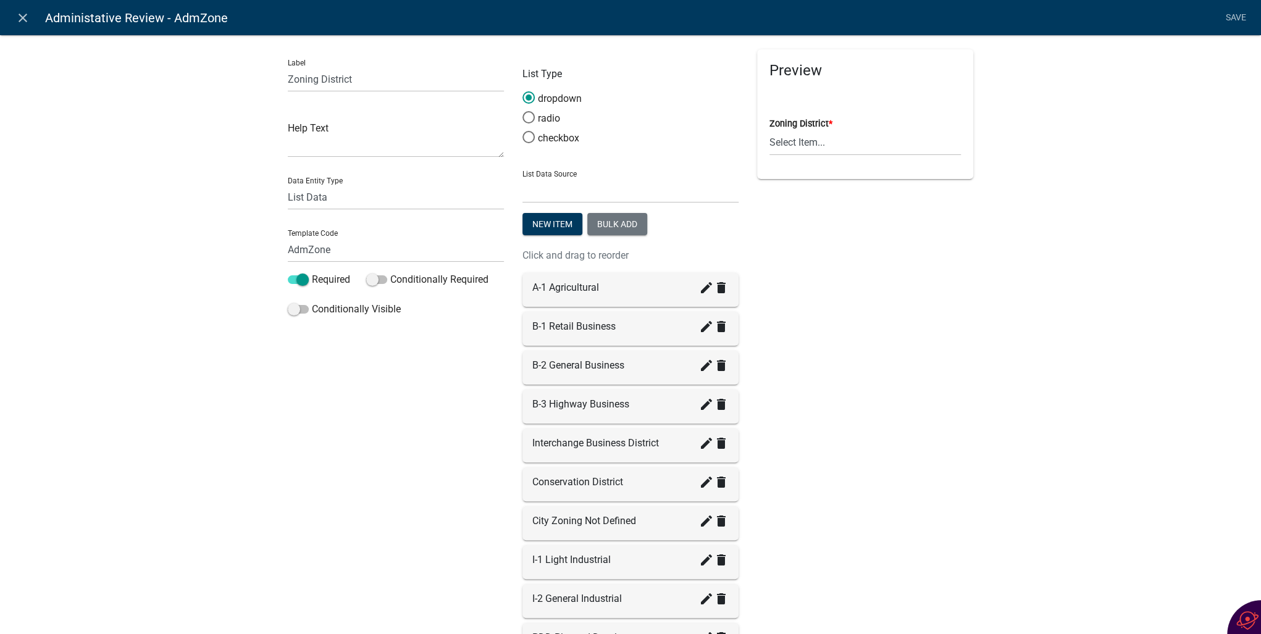
scroll to position [49, 0]
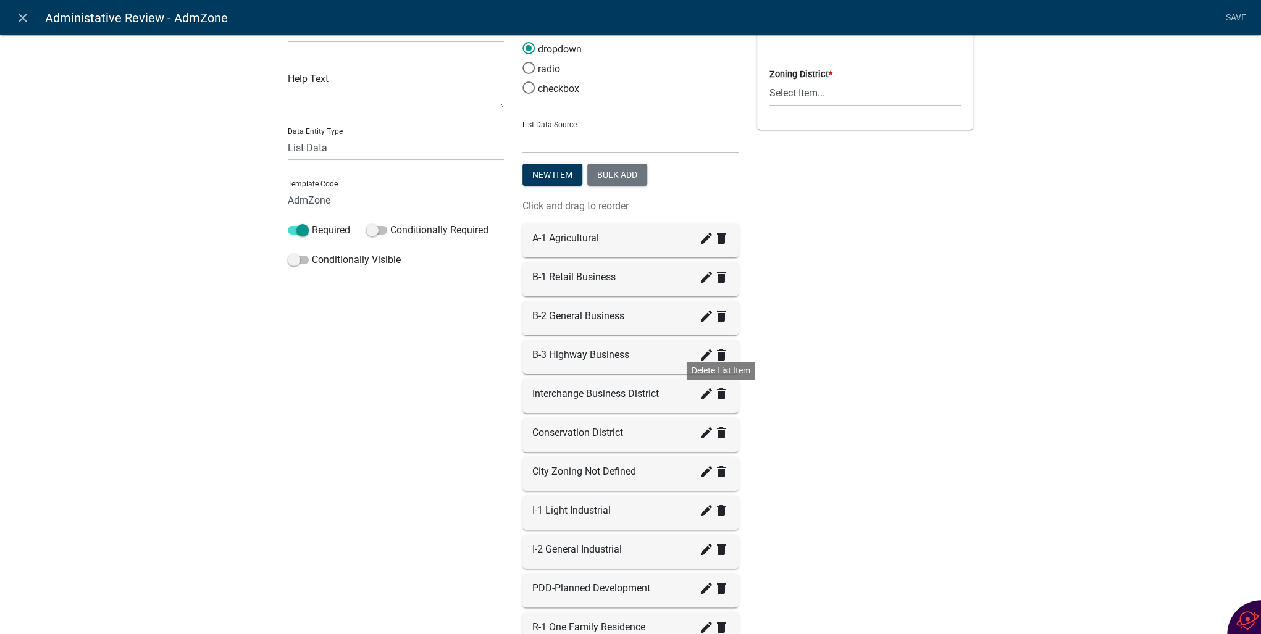
click at [718, 393] on icon "delete" at bounding box center [721, 394] width 15 height 15
click at [716, 393] on icon "delete" at bounding box center [721, 394] width 15 height 15
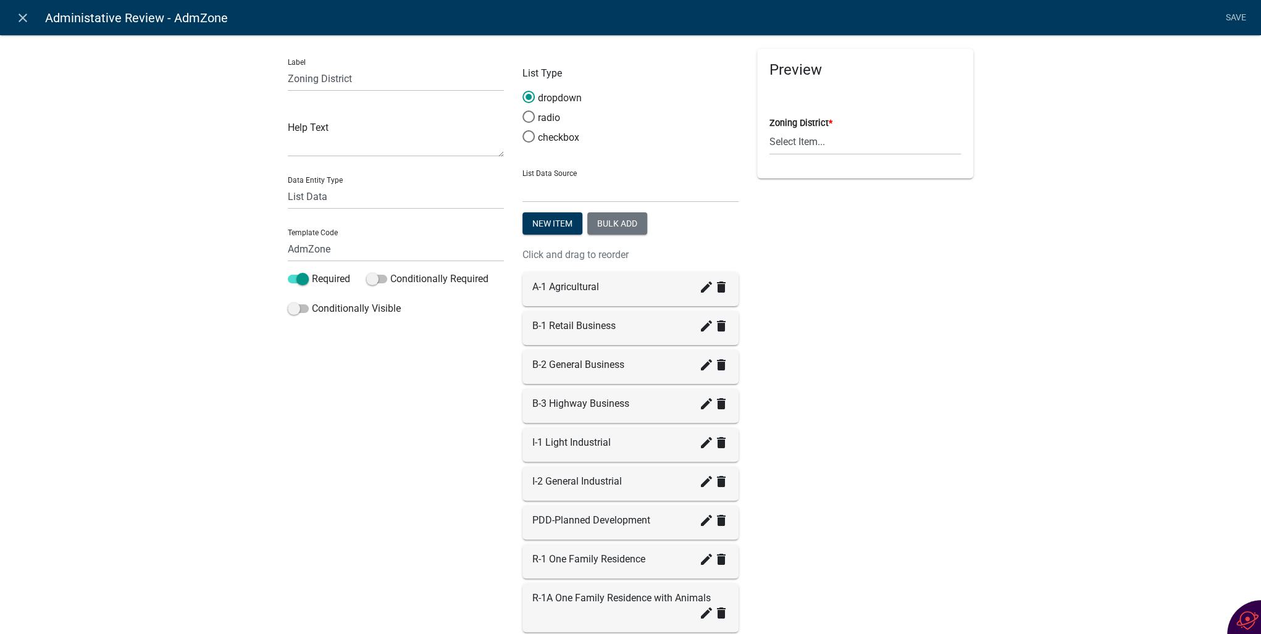
scroll to position [0, 0]
click at [23, 19] on icon "close" at bounding box center [22, 17] width 15 height 15
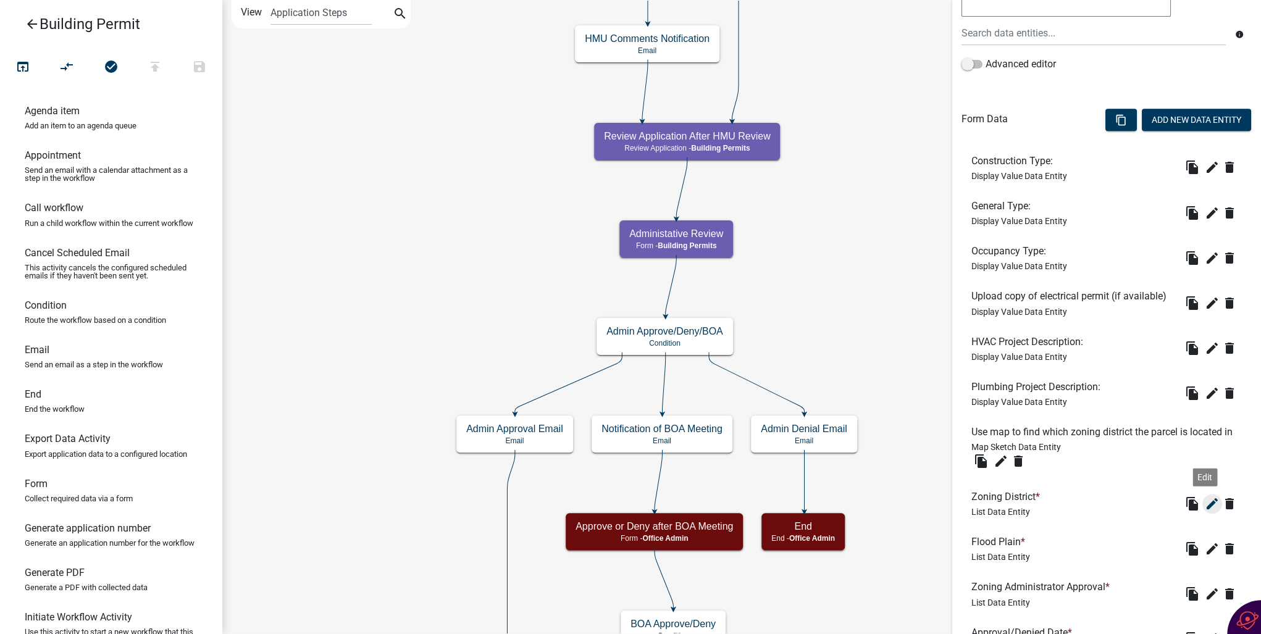
click at [1205, 511] on icon "edit" at bounding box center [1212, 503] width 15 height 15
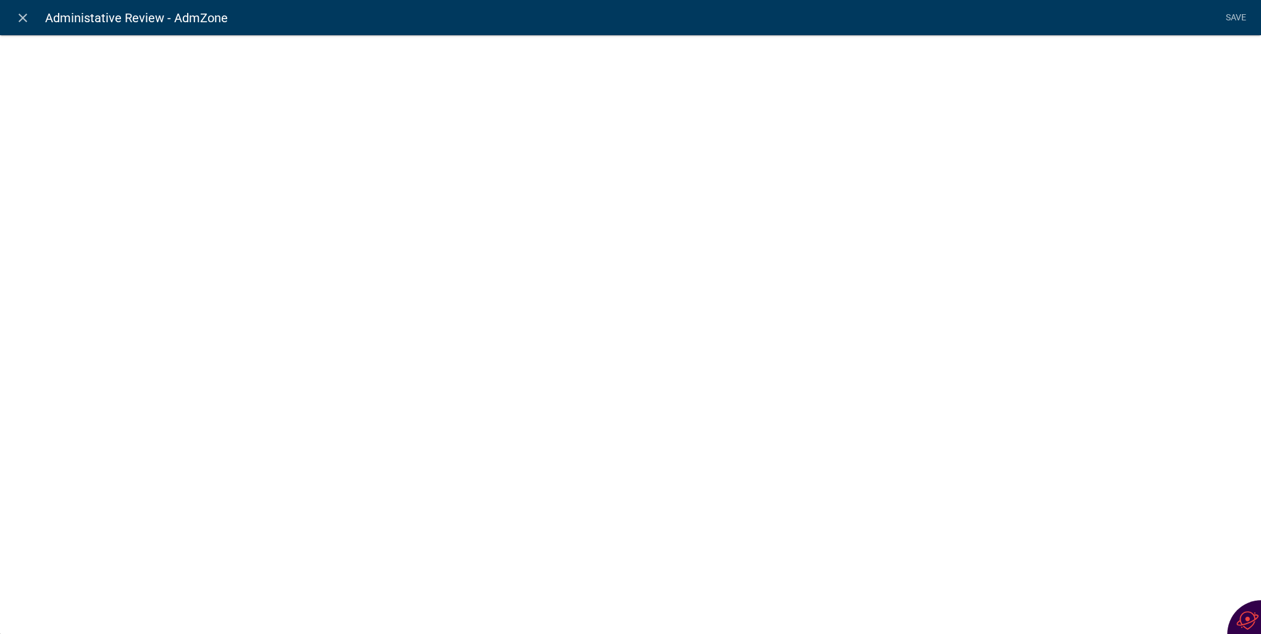
select select "list-data"
select select
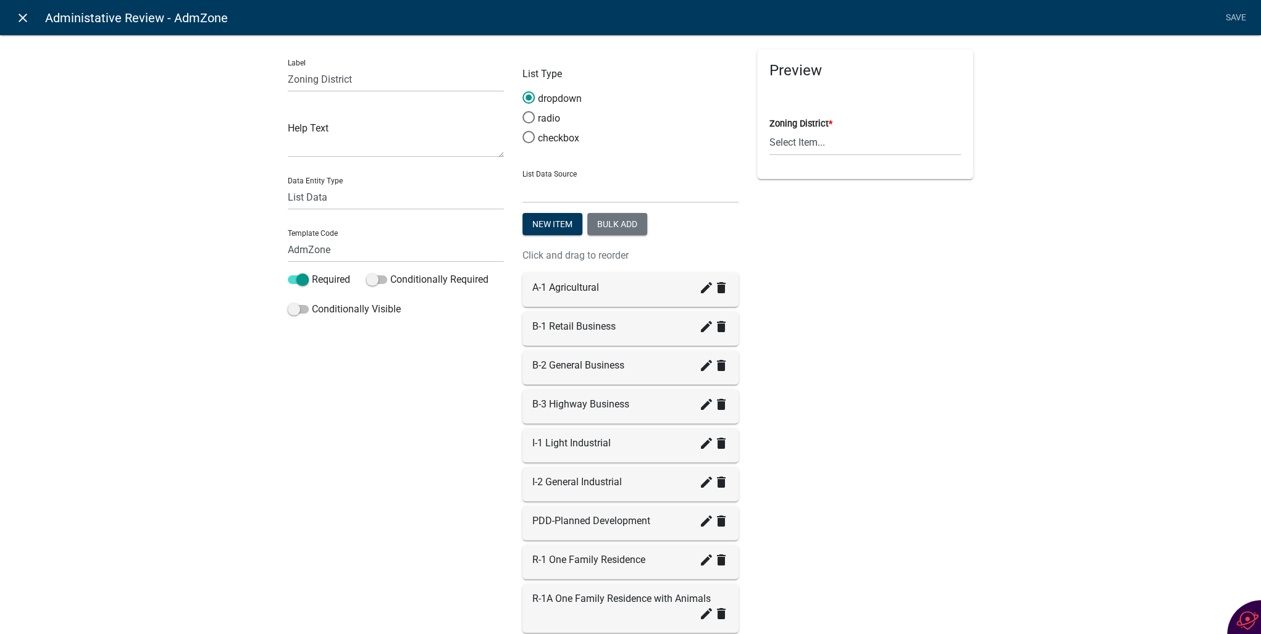
click at [23, 15] on icon "close" at bounding box center [22, 17] width 15 height 15
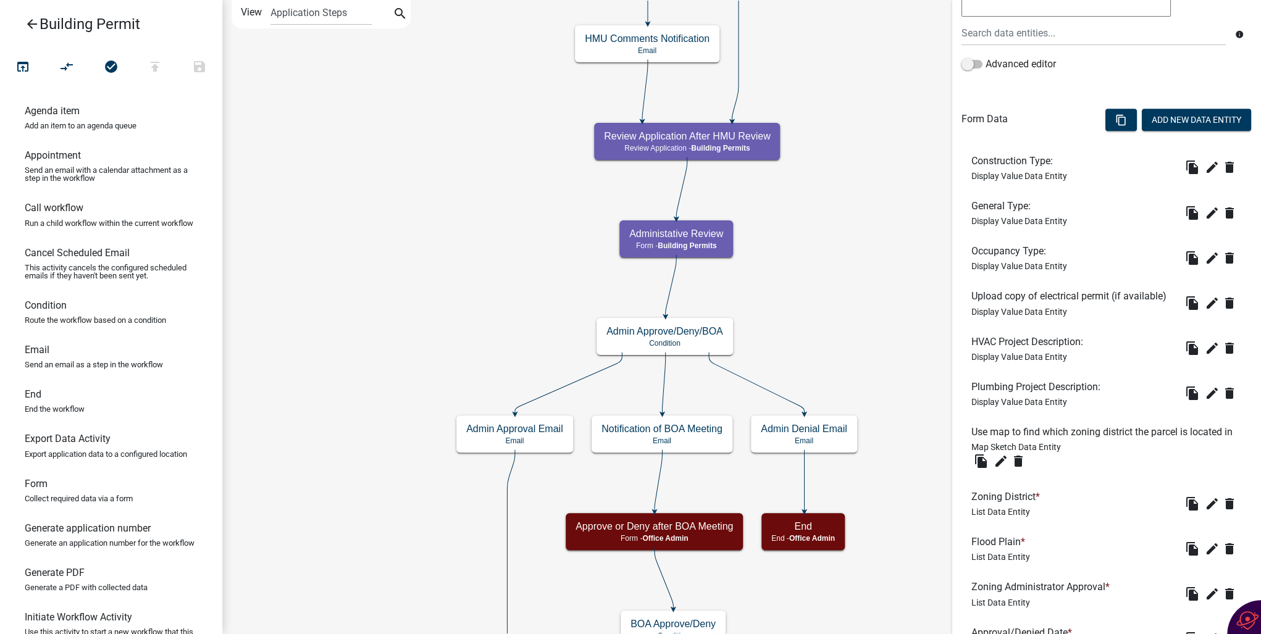
click at [30, 25] on icon "arrow_back" at bounding box center [32, 25] width 15 height 17
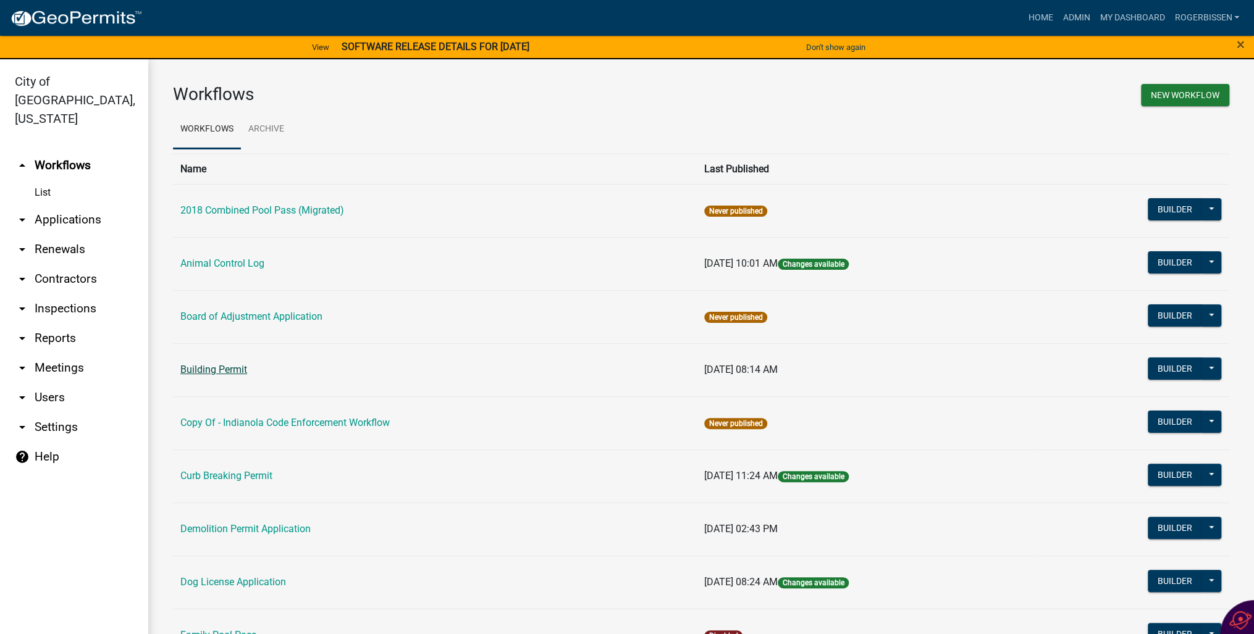
click at [208, 368] on link "Building Permit" at bounding box center [213, 370] width 67 height 12
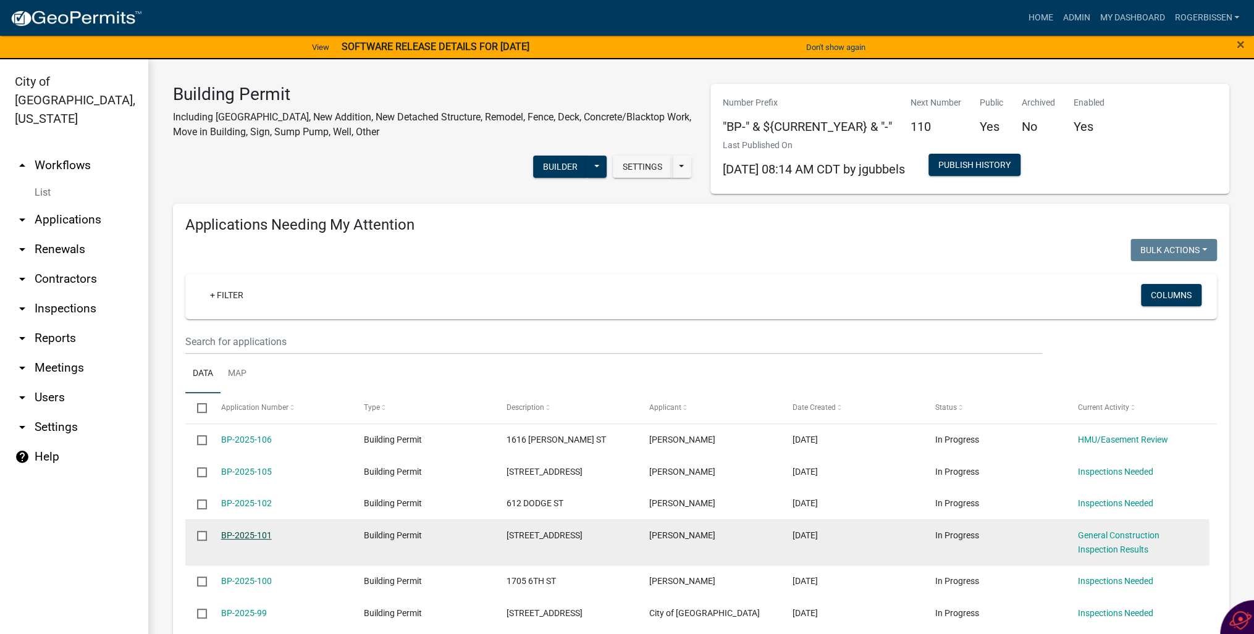
click at [253, 536] on link "BP-2025-101" at bounding box center [246, 535] width 51 height 10
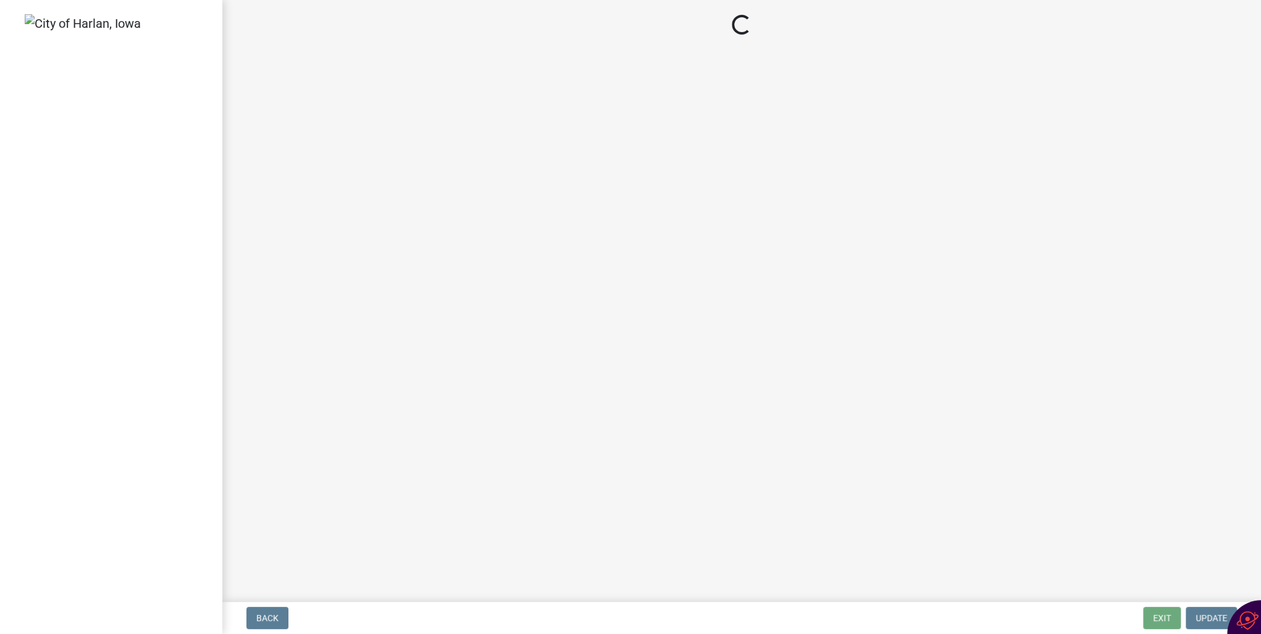
select select "351efae3-56ab-4ce2-9fde-654c356a5819"
select select "ee10d73f-57c4-4caa-b6fe-0b9044d3b51a"
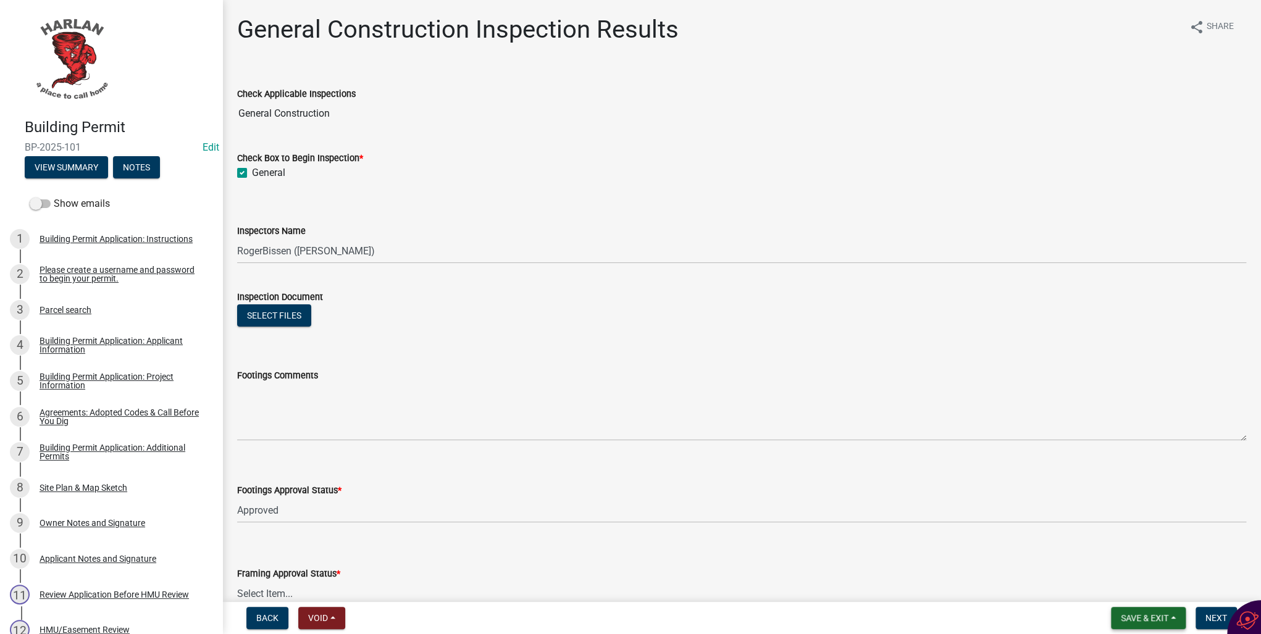
click at [1137, 618] on span "Save & Exit" at bounding box center [1145, 618] width 48 height 10
click at [1124, 588] on button "Save & Exit" at bounding box center [1136, 586] width 99 height 30
